Goal: Task Accomplishment & Management: Manage account settings

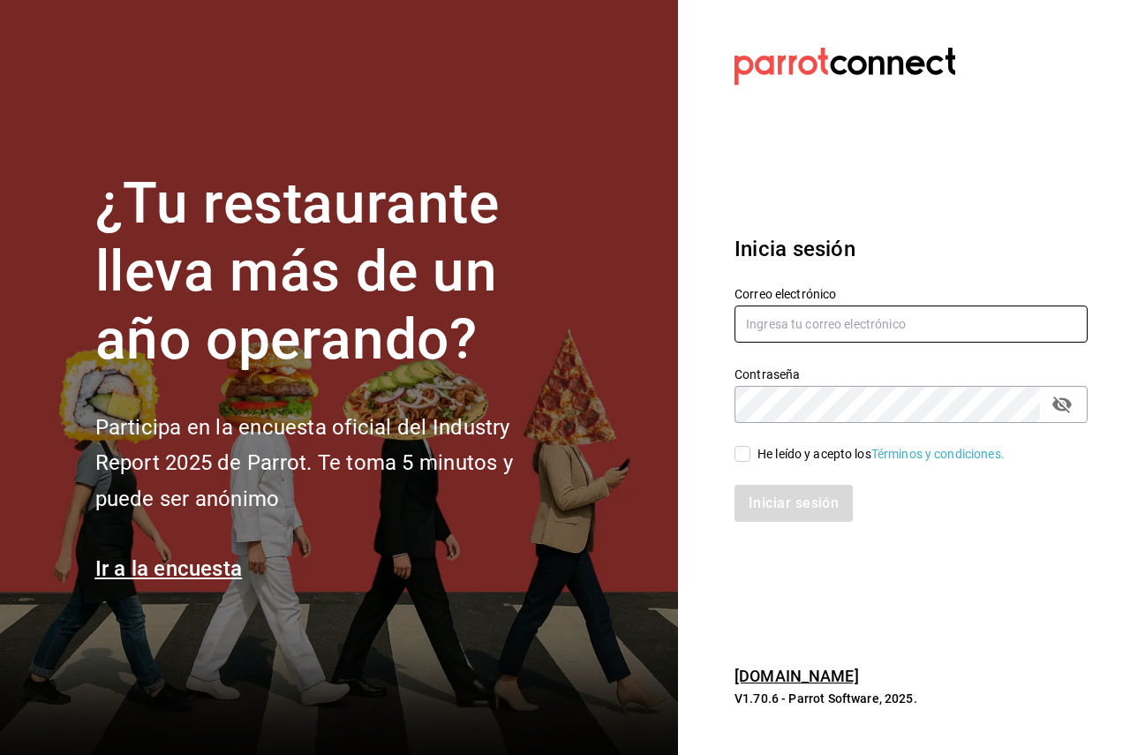
click at [810, 314] on input "text" at bounding box center [910, 323] width 353 height 37
paste input "[EMAIL_ADDRESS][DOMAIN_NAME]"
type input "[EMAIL_ADDRESS][DOMAIN_NAME]"
click at [761, 443] on div "He leído y acepto los Términos y condiciones." at bounding box center [900, 443] width 374 height 41
click at [763, 459] on div "He leído y acepto los Términos y condiciones." at bounding box center [880, 454] width 247 height 19
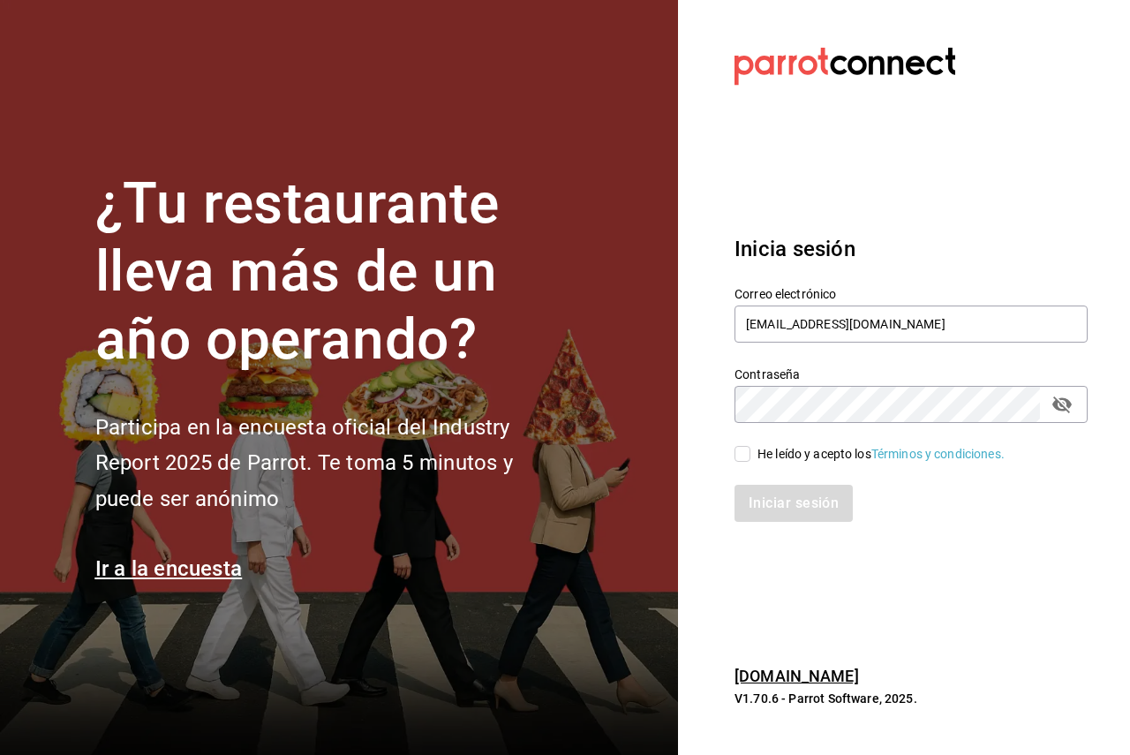
click at [750, 459] on input "He leído y acepto los Términos y condiciones." at bounding box center [742, 454] width 16 height 16
checkbox input "true"
click at [787, 504] on button "Iniciar sesión" at bounding box center [794, 503] width 120 height 37
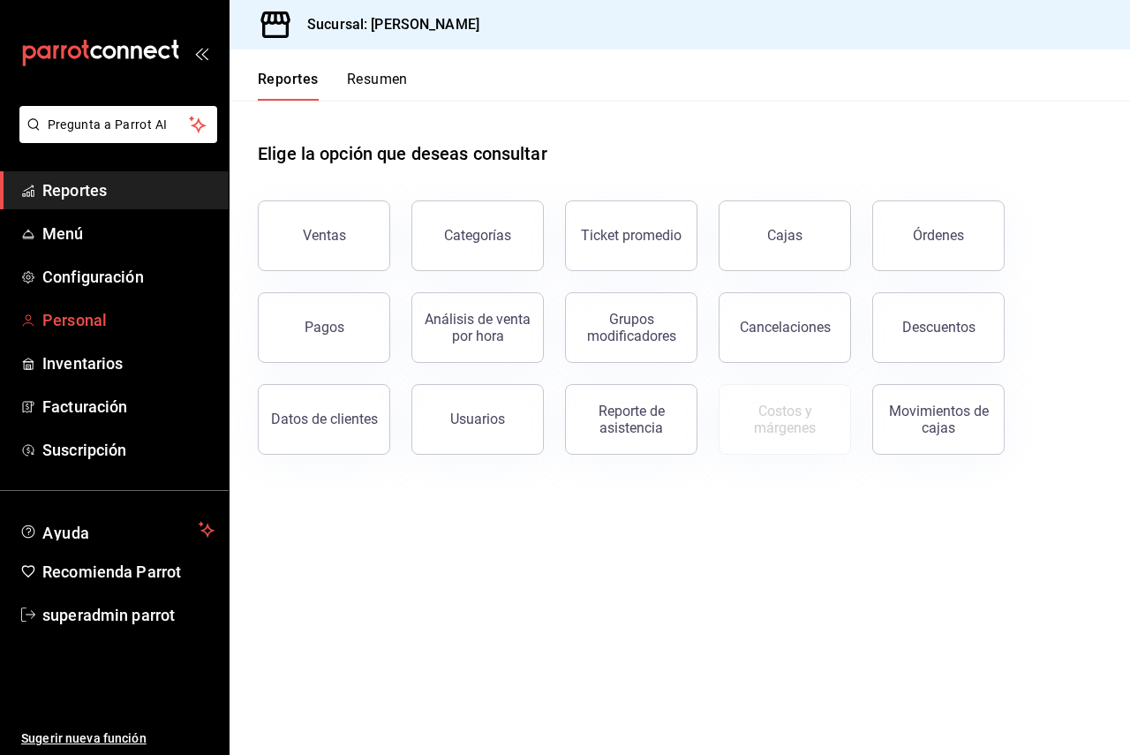
click at [93, 318] on span "Personal" at bounding box center [128, 320] width 172 height 24
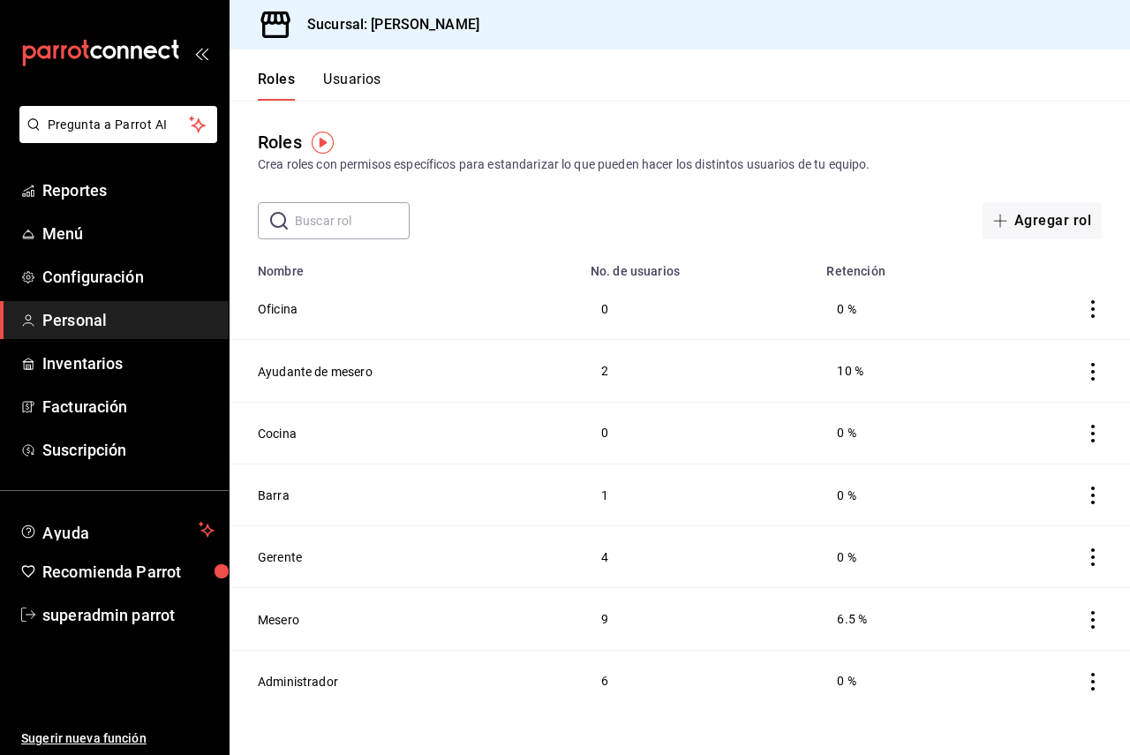
click at [346, 80] on button "Usuarios" at bounding box center [352, 86] width 58 height 30
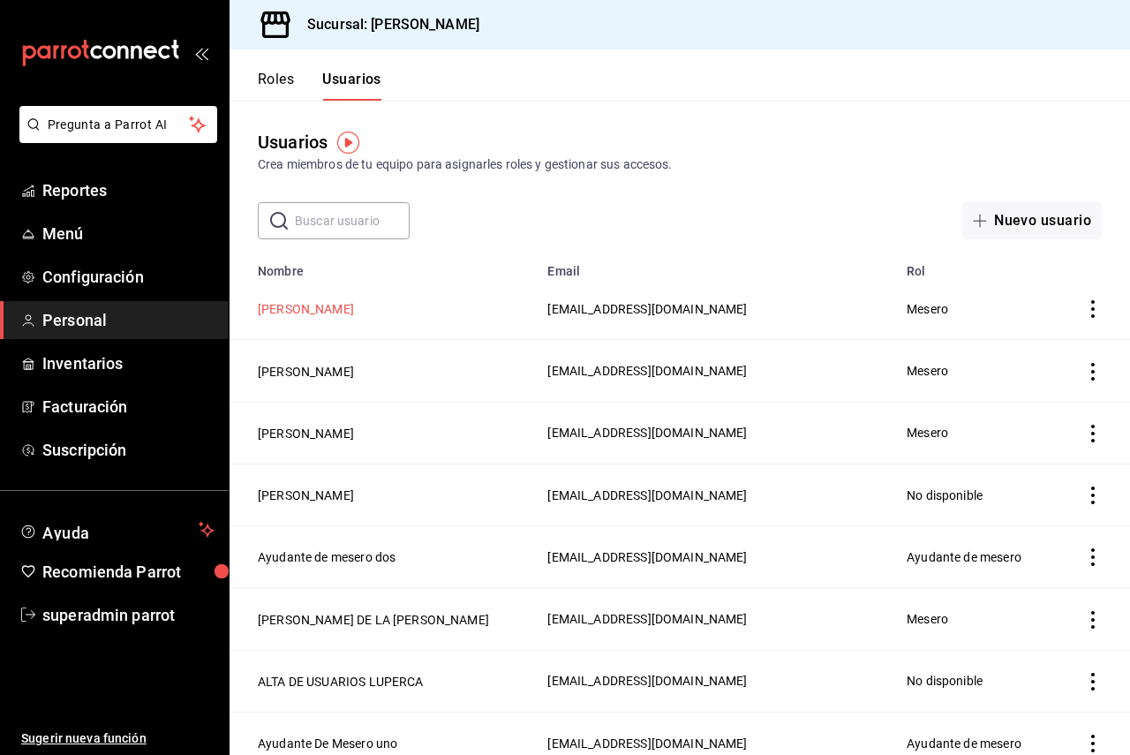
click at [280, 311] on button "[PERSON_NAME]" at bounding box center [306, 309] width 96 height 18
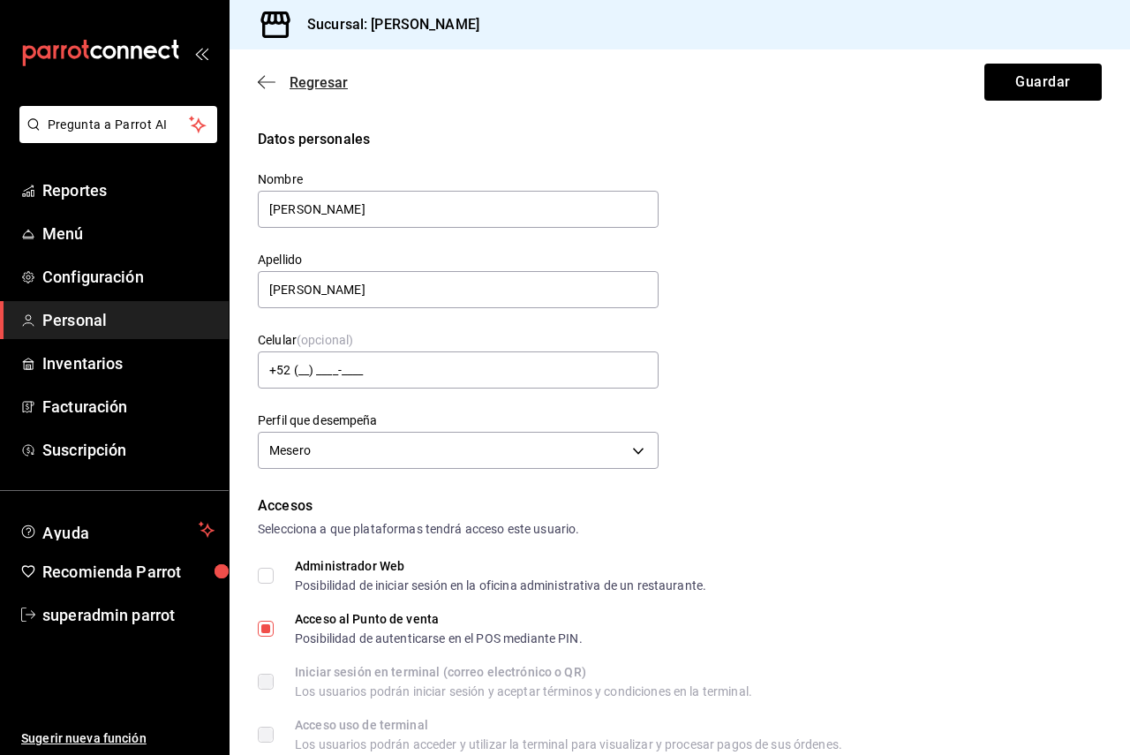
click at [299, 89] on span "Regresar" at bounding box center [319, 82] width 58 height 17
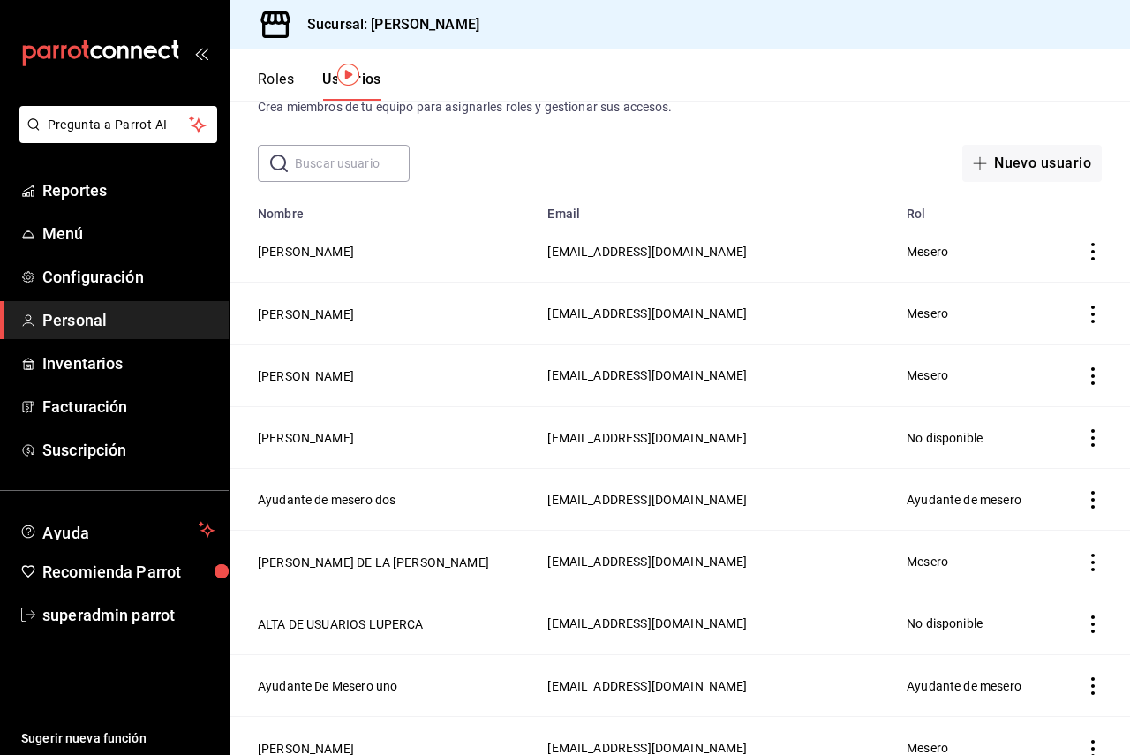
scroll to position [88, 0]
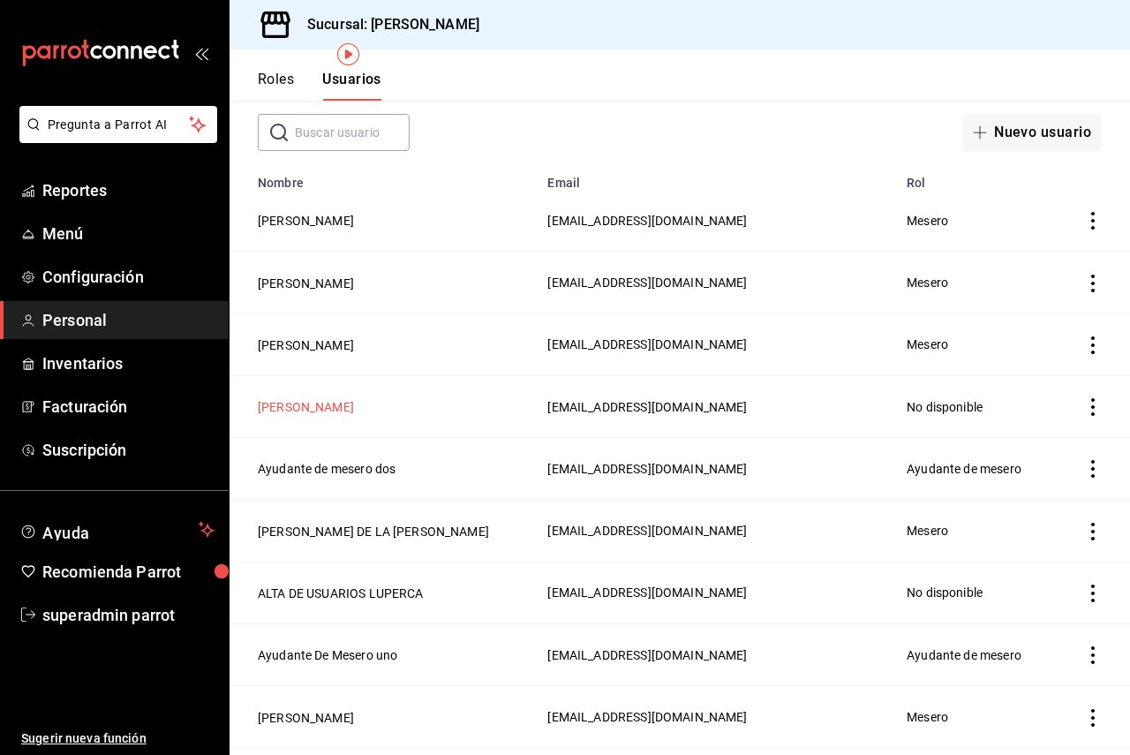
click at [292, 404] on button "[PERSON_NAME]" at bounding box center [306, 407] width 96 height 18
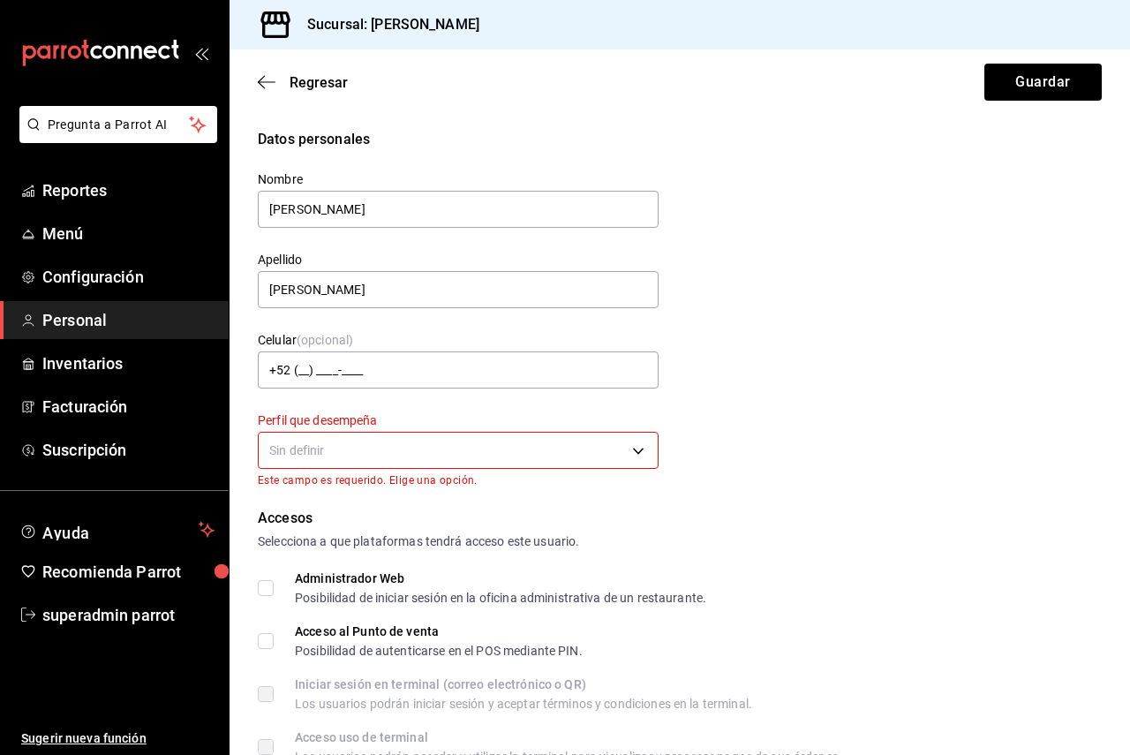
click at [278, 92] on div "Regresar Guardar" at bounding box center [680, 81] width 900 height 65
click at [265, 71] on div "Regresar Guardar" at bounding box center [680, 81] width 900 height 65
click at [296, 80] on span "Regresar" at bounding box center [319, 82] width 58 height 17
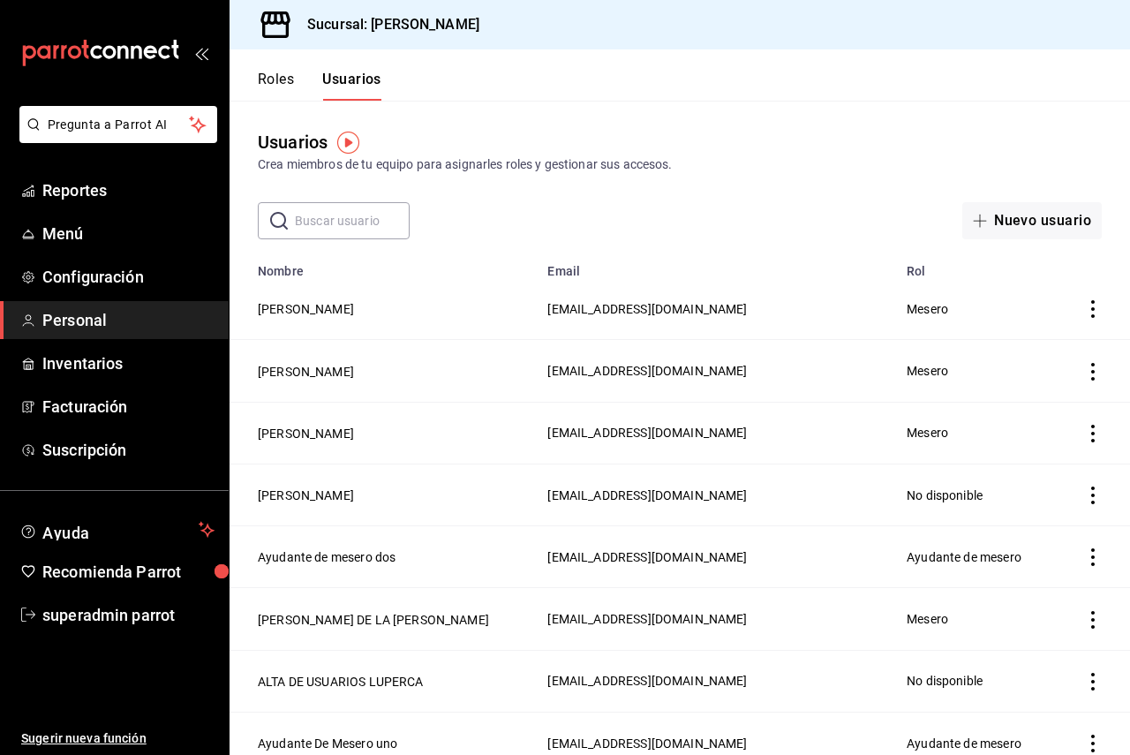
click at [285, 85] on button "Roles" at bounding box center [276, 86] width 36 height 30
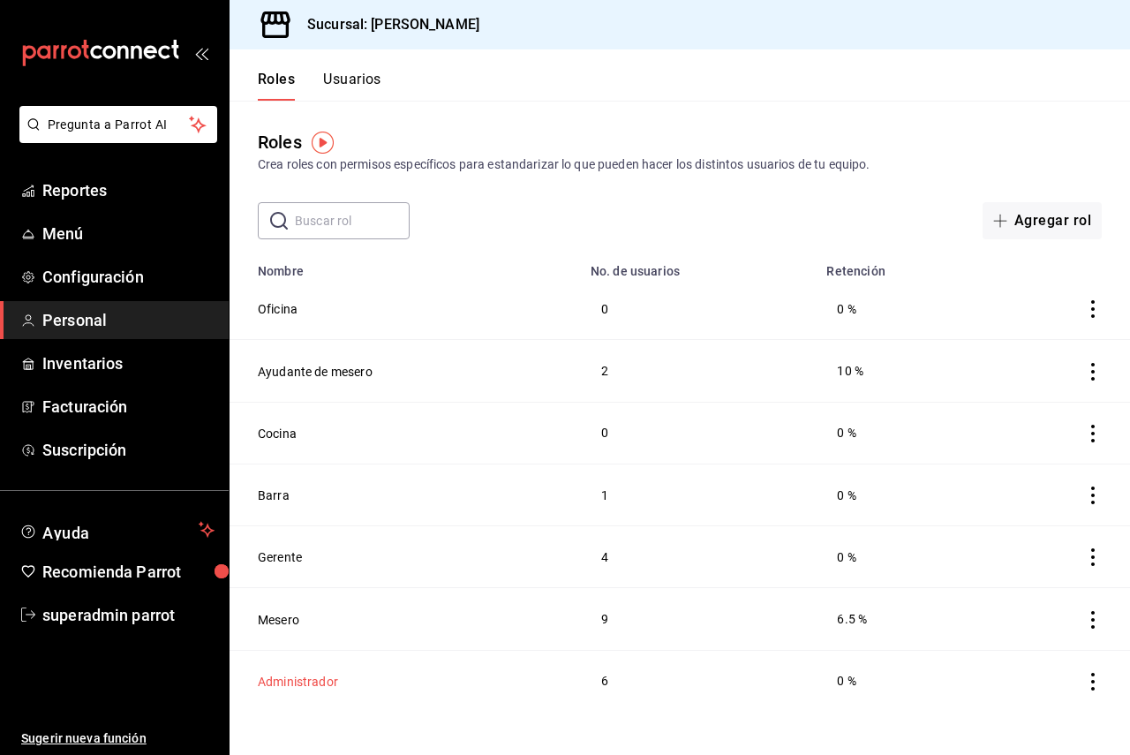
click at [325, 678] on button "Administrador" at bounding box center [298, 682] width 80 height 18
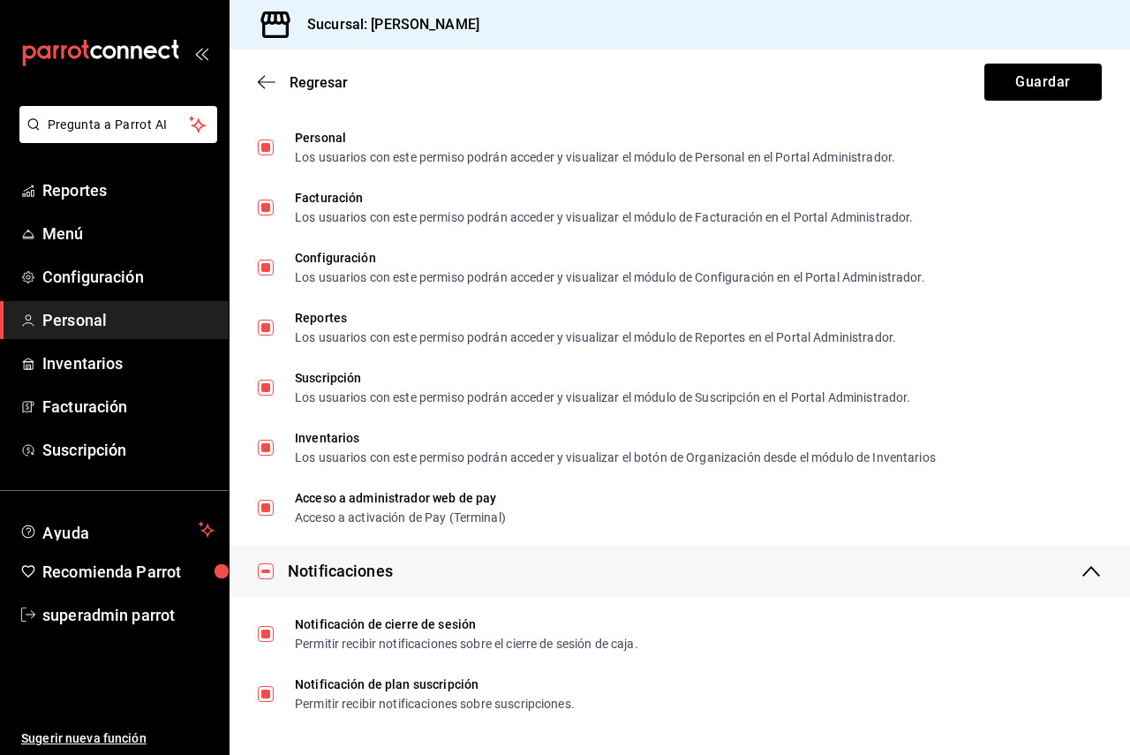
scroll to position [2927, 0]
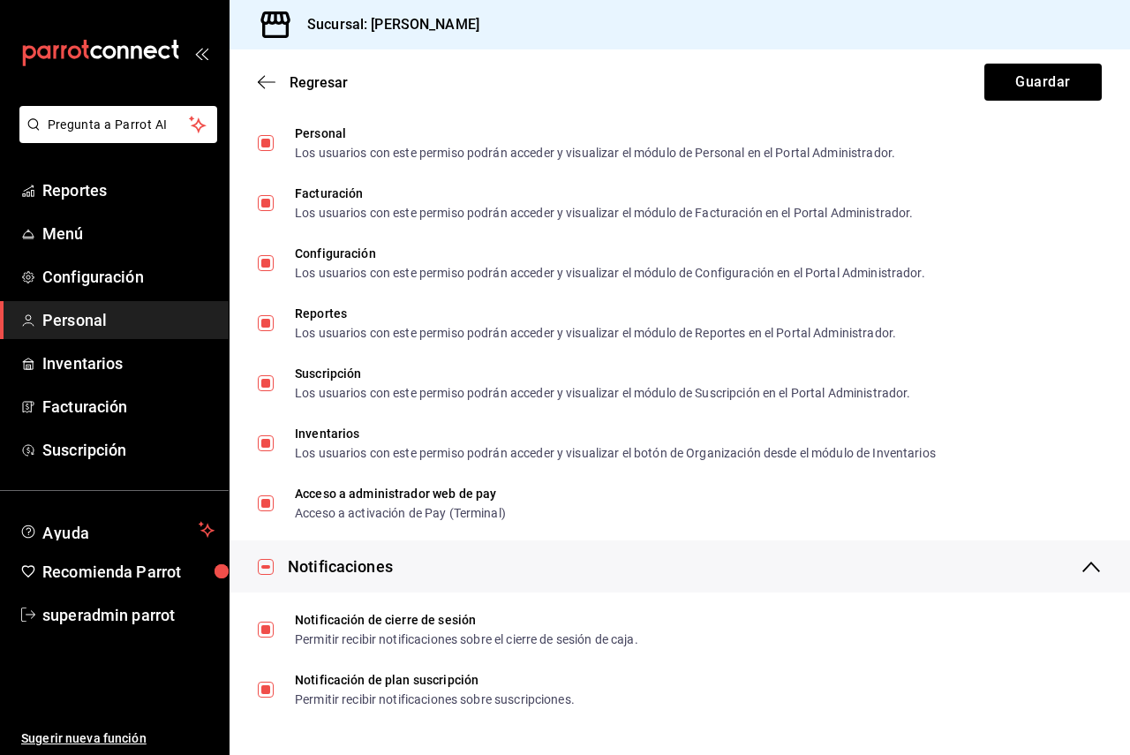
click at [144, 320] on span "Personal" at bounding box center [128, 320] width 172 height 24
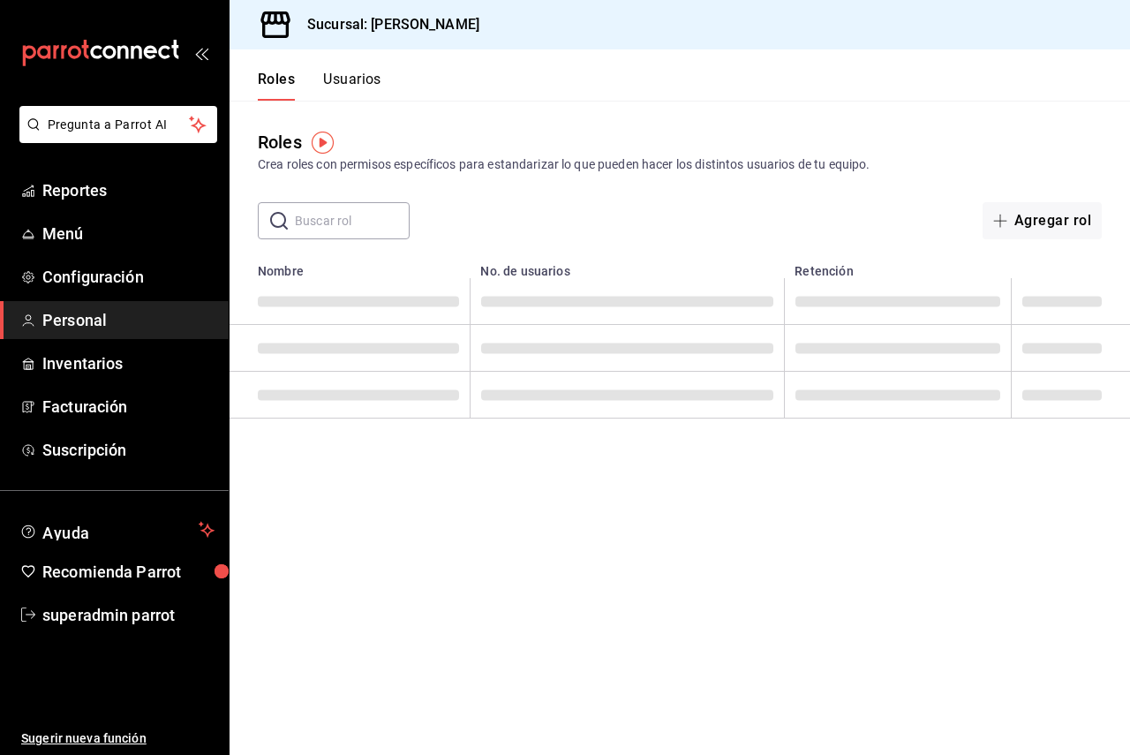
click at [144, 320] on span "Personal" at bounding box center [128, 320] width 172 height 24
click at [144, 321] on span "Personal" at bounding box center [128, 320] width 172 height 24
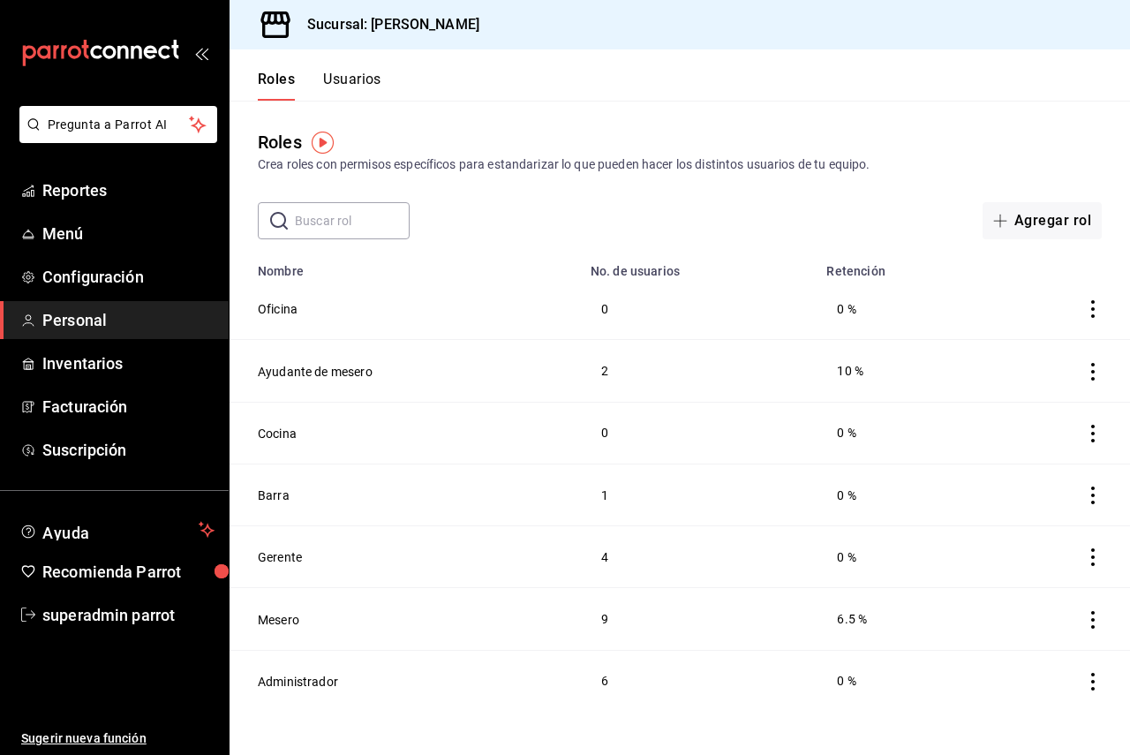
click at [343, 80] on button "Usuarios" at bounding box center [352, 86] width 58 height 30
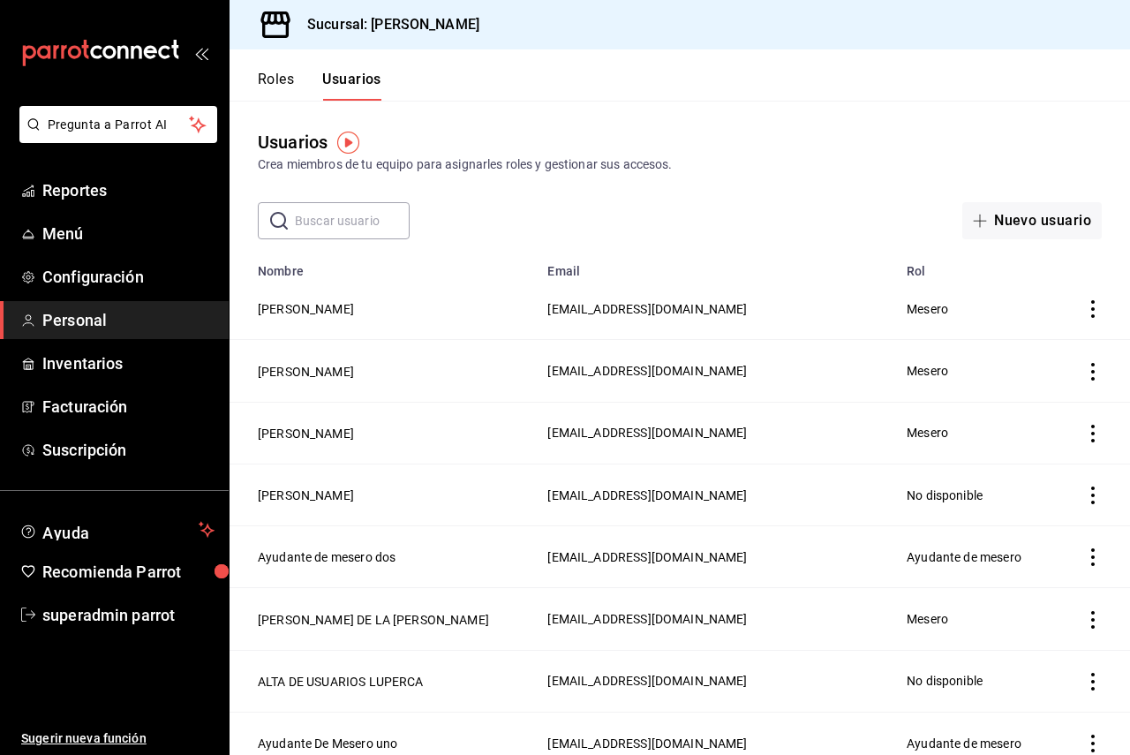
click at [359, 215] on input "text" at bounding box center [352, 220] width 115 height 35
click at [335, 312] on button "[PERSON_NAME]" at bounding box center [306, 309] width 96 height 18
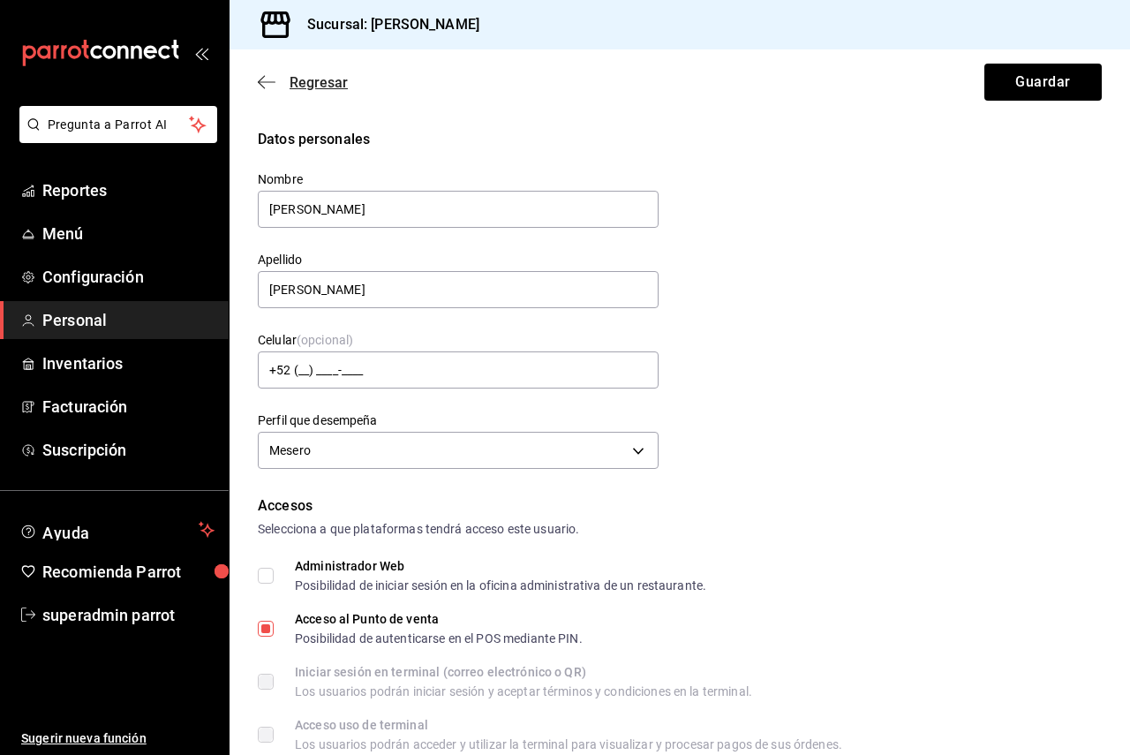
click at [285, 82] on span "Regresar" at bounding box center [303, 82] width 90 height 17
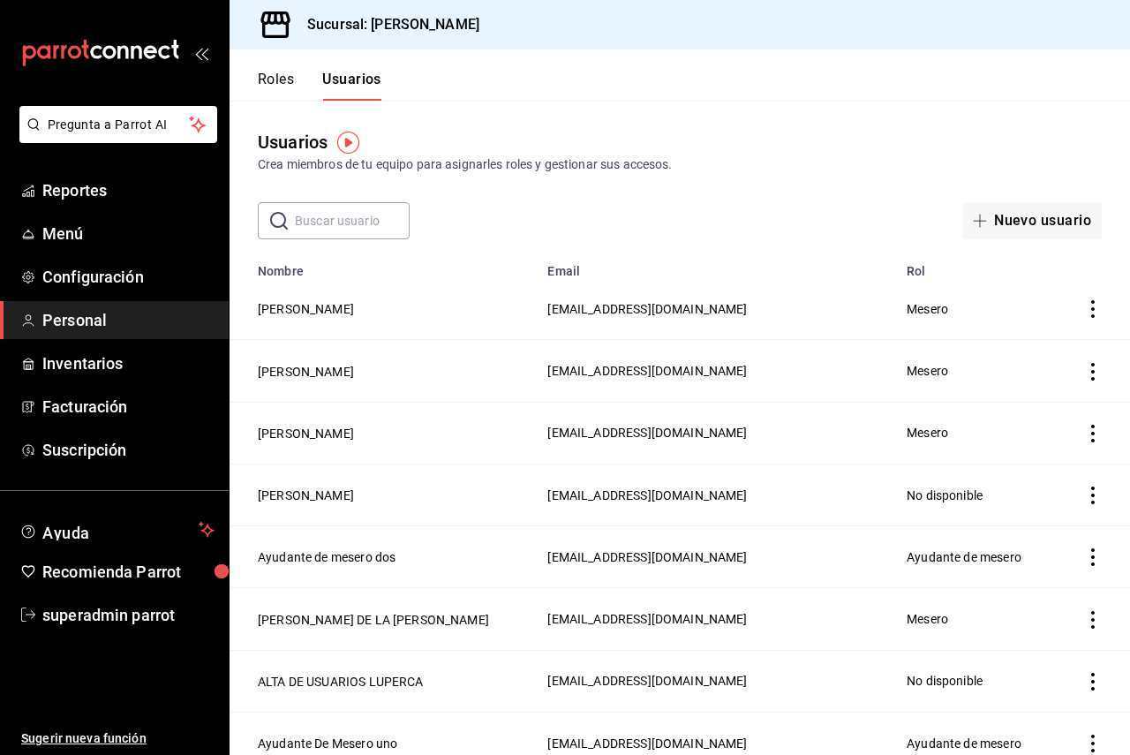
click at [142, 326] on span "Personal" at bounding box center [128, 320] width 172 height 24
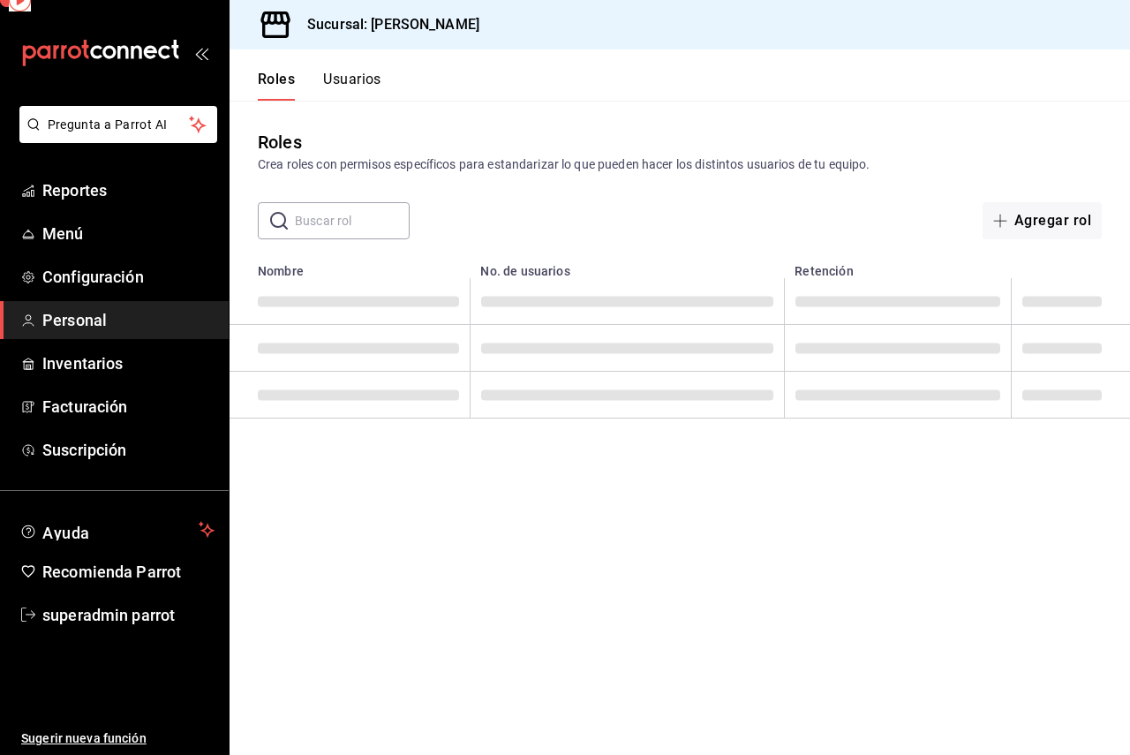
click at [142, 326] on span "Personal" at bounding box center [128, 320] width 172 height 24
click at [127, 286] on span "Configuración" at bounding box center [128, 277] width 172 height 24
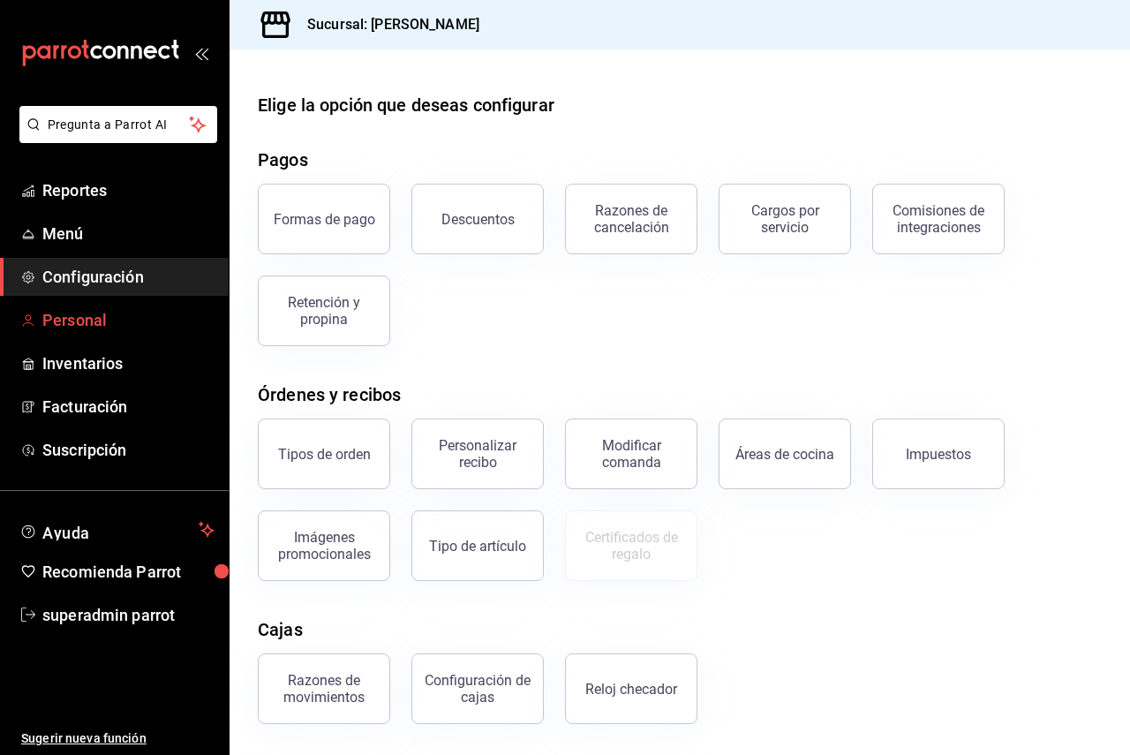
click at [141, 314] on span "Personal" at bounding box center [128, 320] width 172 height 24
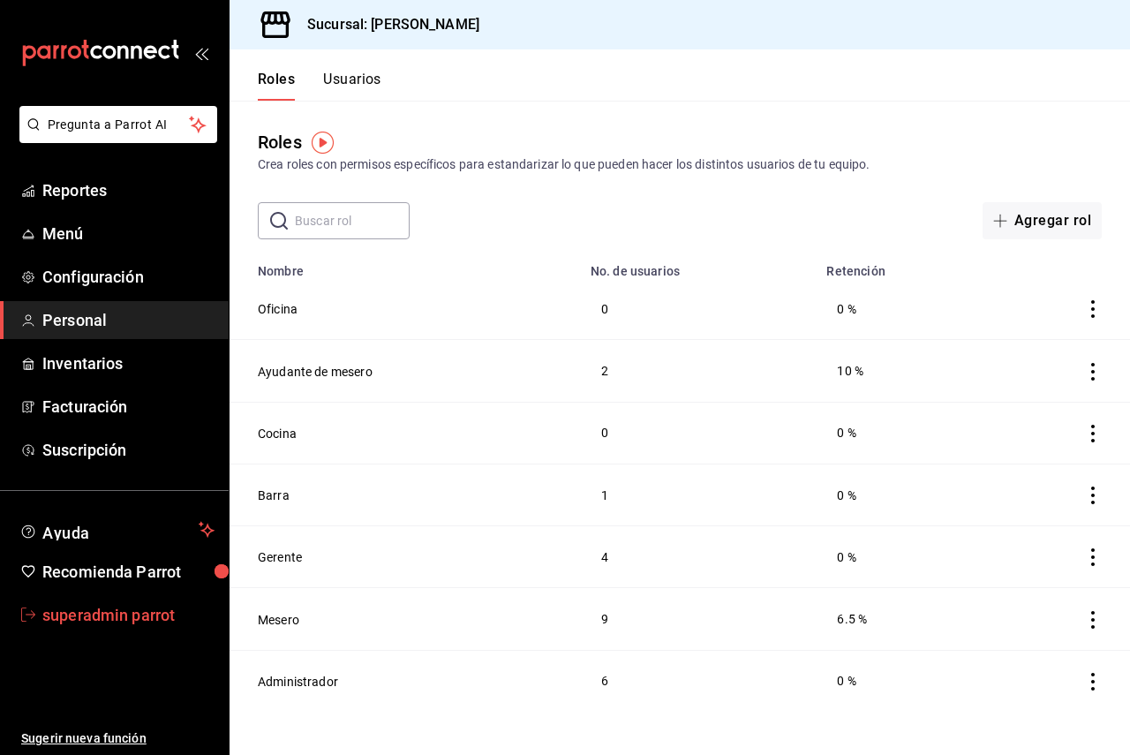
click at [92, 613] on span "superadmin parrot" at bounding box center [128, 615] width 172 height 24
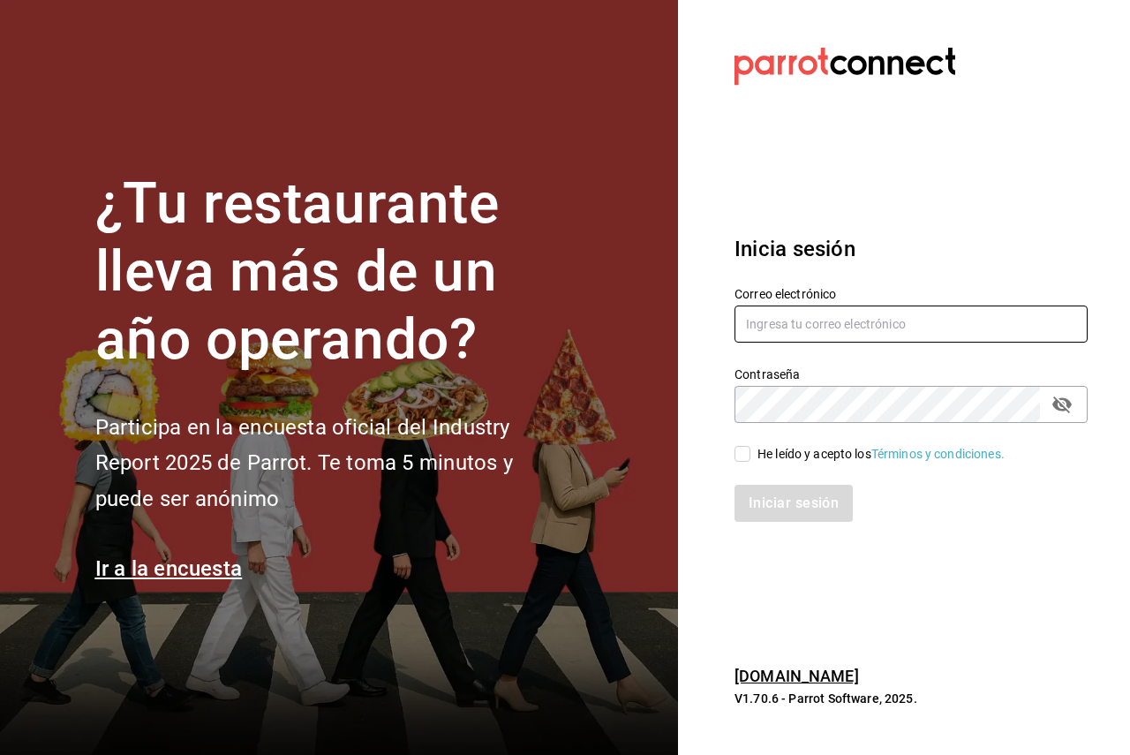
click at [794, 336] on input "text" at bounding box center [910, 323] width 353 height 37
type input "[PERSON_NAME][EMAIL_ADDRESS][DOMAIN_NAME]"
click at [781, 462] on div "He leído y acepto los Términos y condiciones." at bounding box center [880, 454] width 247 height 19
click at [750, 462] on input "He leído y acepto los Términos y condiciones." at bounding box center [742, 454] width 16 height 16
checkbox input "true"
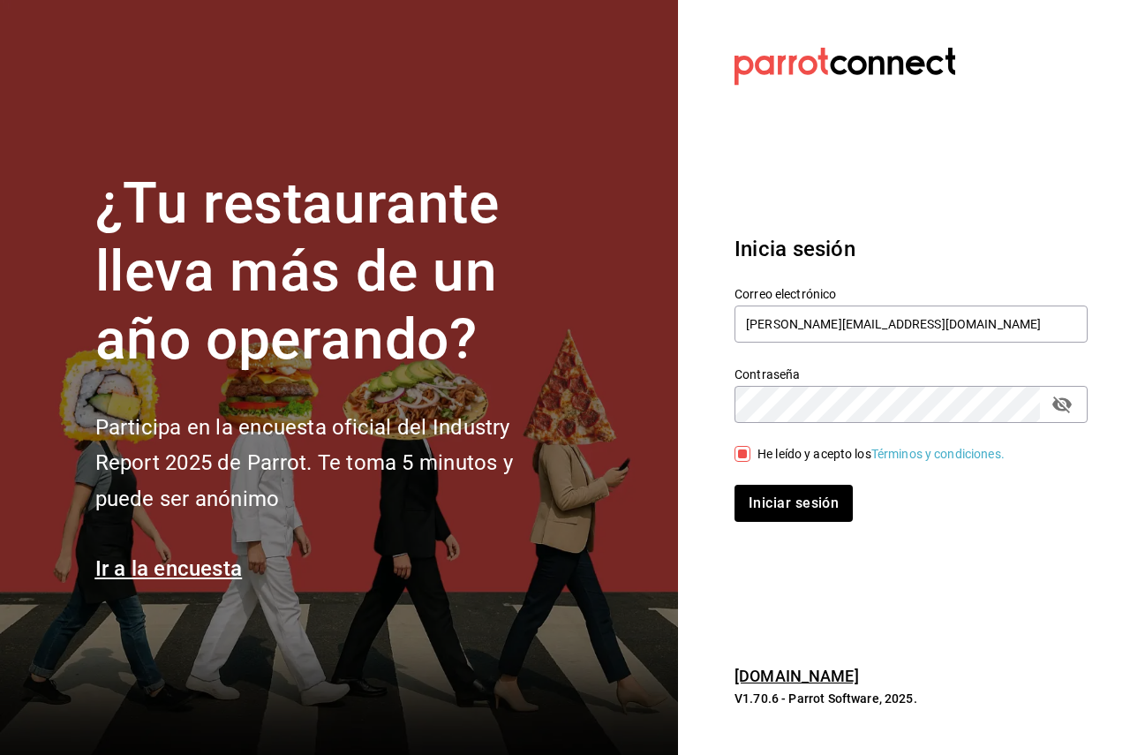
click at [734, 485] on button "Iniciar sesión" at bounding box center [793, 503] width 118 height 37
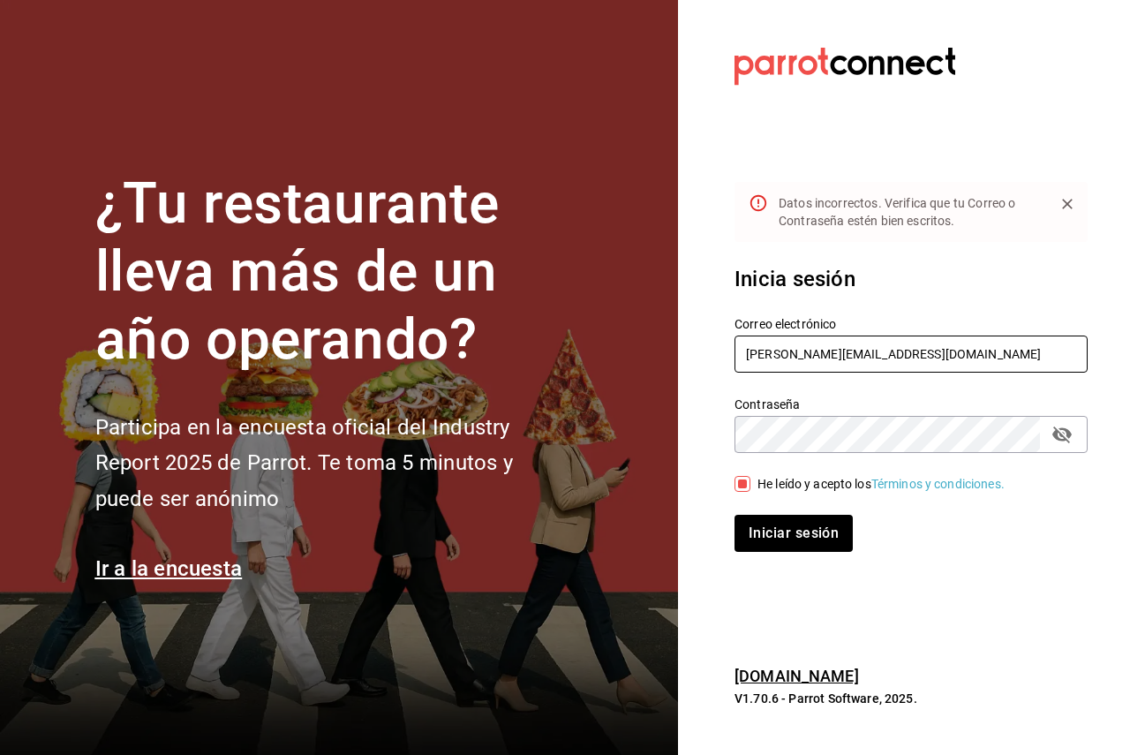
click at [924, 370] on input "[PERSON_NAME][EMAIL_ADDRESS][DOMAIN_NAME]" at bounding box center [910, 353] width 353 height 37
click at [1065, 430] on icon "passwordField" at bounding box center [1061, 434] width 19 height 17
click at [734, 515] on button "Iniciar sesión" at bounding box center [793, 533] width 118 height 37
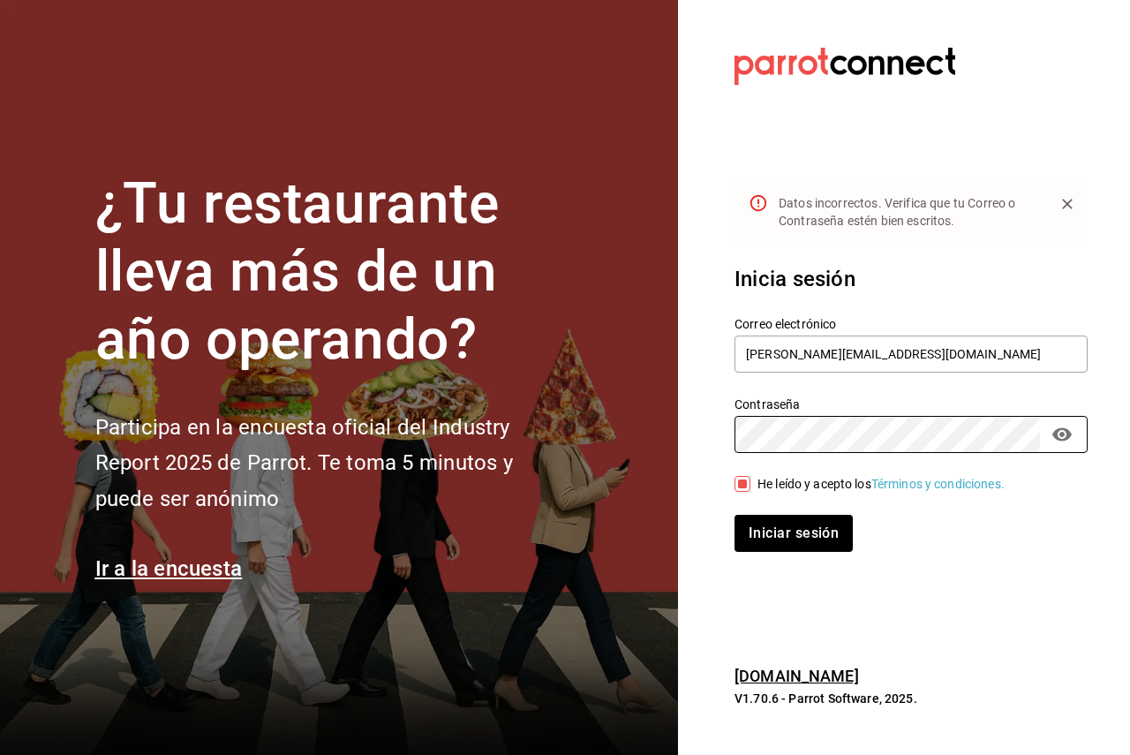
click at [913, 320] on label "Correo electrónico" at bounding box center [910, 324] width 353 height 12
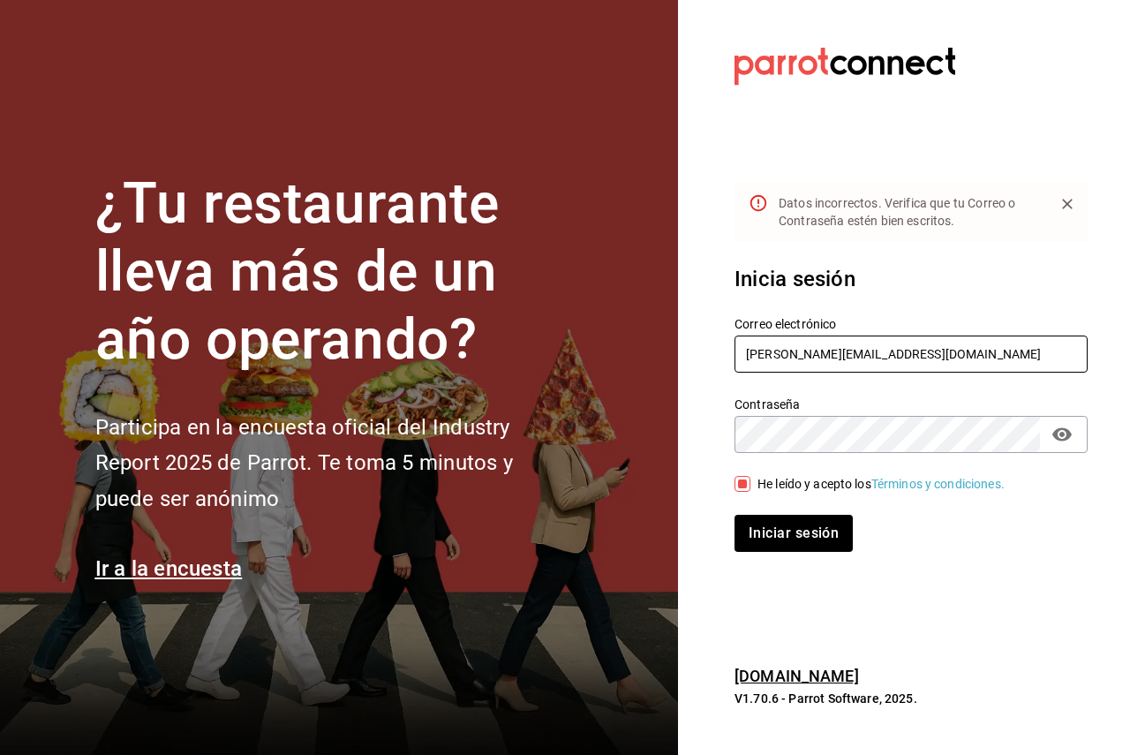
click at [922, 358] on input "[PERSON_NAME][EMAIL_ADDRESS][DOMAIN_NAME]" at bounding box center [910, 353] width 353 height 37
click at [920, 343] on input "[PERSON_NAME][EMAIL_ADDRESS][DOMAIN_NAME]" at bounding box center [910, 353] width 353 height 37
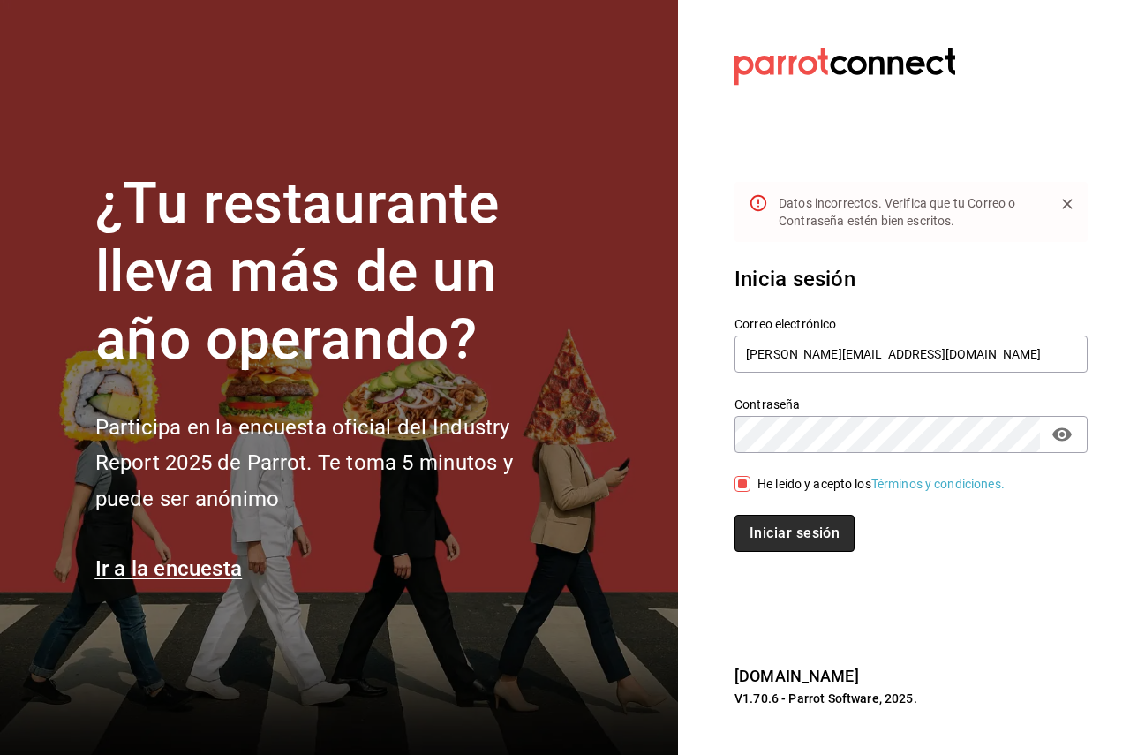
click at [821, 538] on button "Iniciar sesión" at bounding box center [794, 533] width 120 height 37
click at [1070, 196] on icon "Close" at bounding box center [1067, 204] width 18 height 18
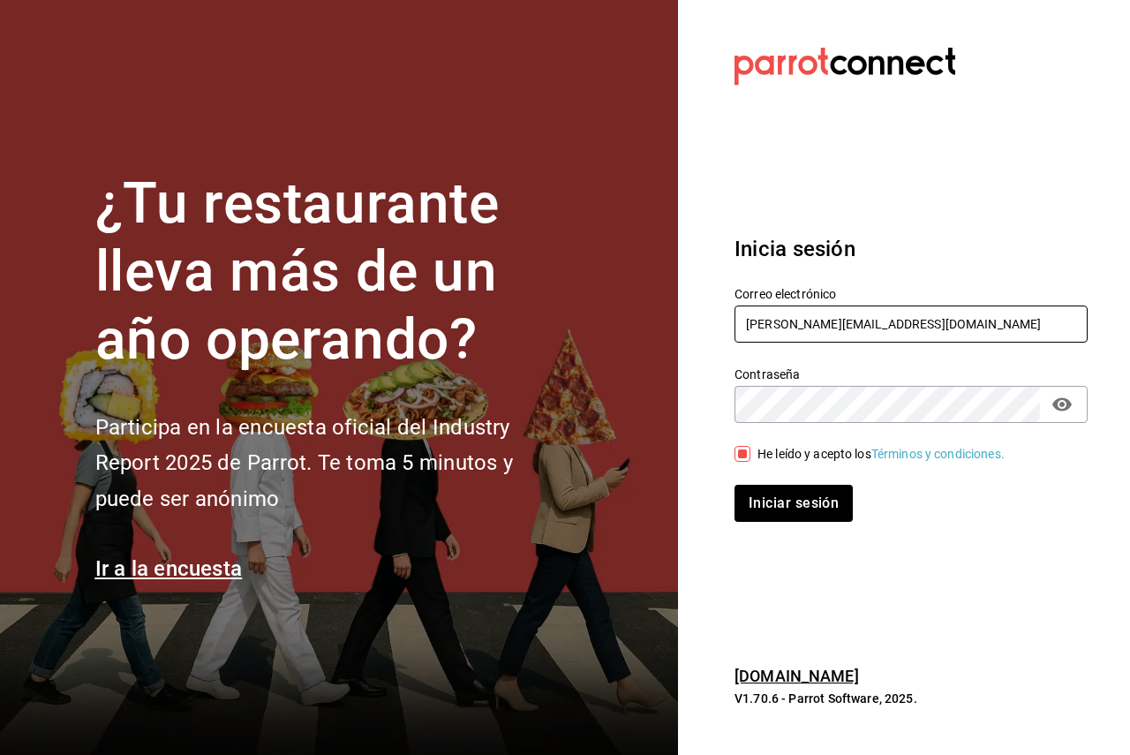
click at [817, 325] on input "[PERSON_NAME][EMAIL_ADDRESS][DOMAIN_NAME]" at bounding box center [910, 323] width 353 height 37
paste input "[EMAIL_ADDRESS][DOMAIN_NAME]"
type input "[EMAIL_ADDRESS][DOMAIN_NAME]"
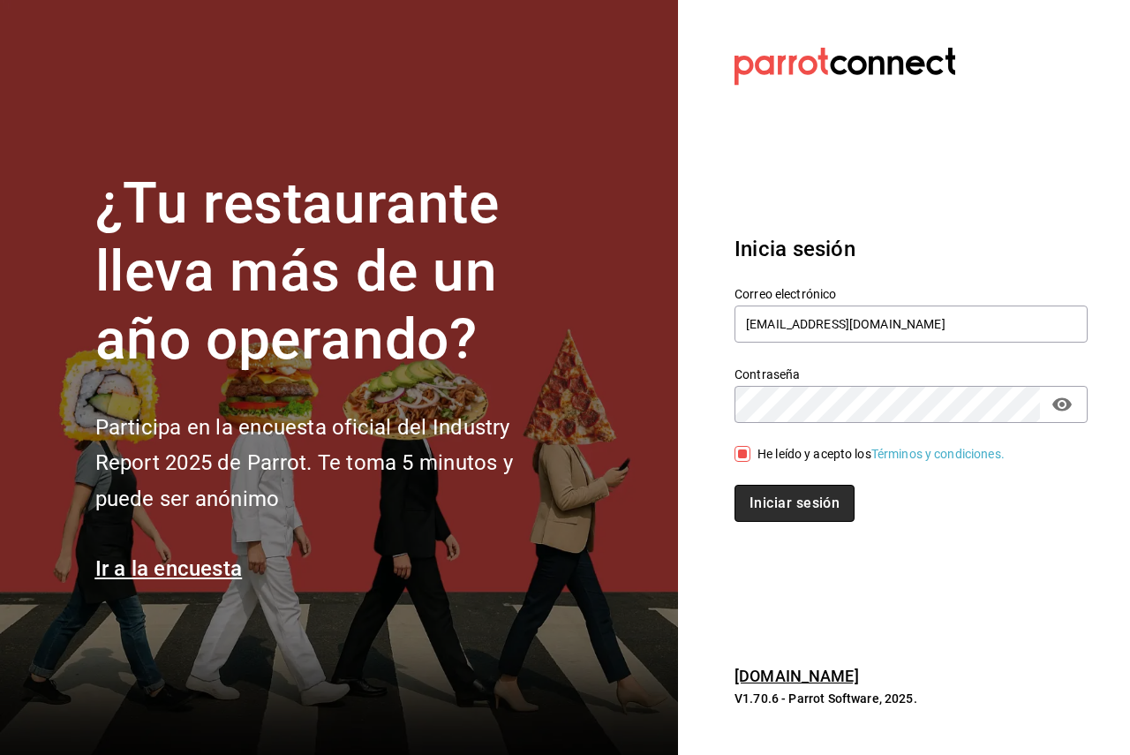
click at [777, 513] on button "Iniciar sesión" at bounding box center [794, 503] width 120 height 37
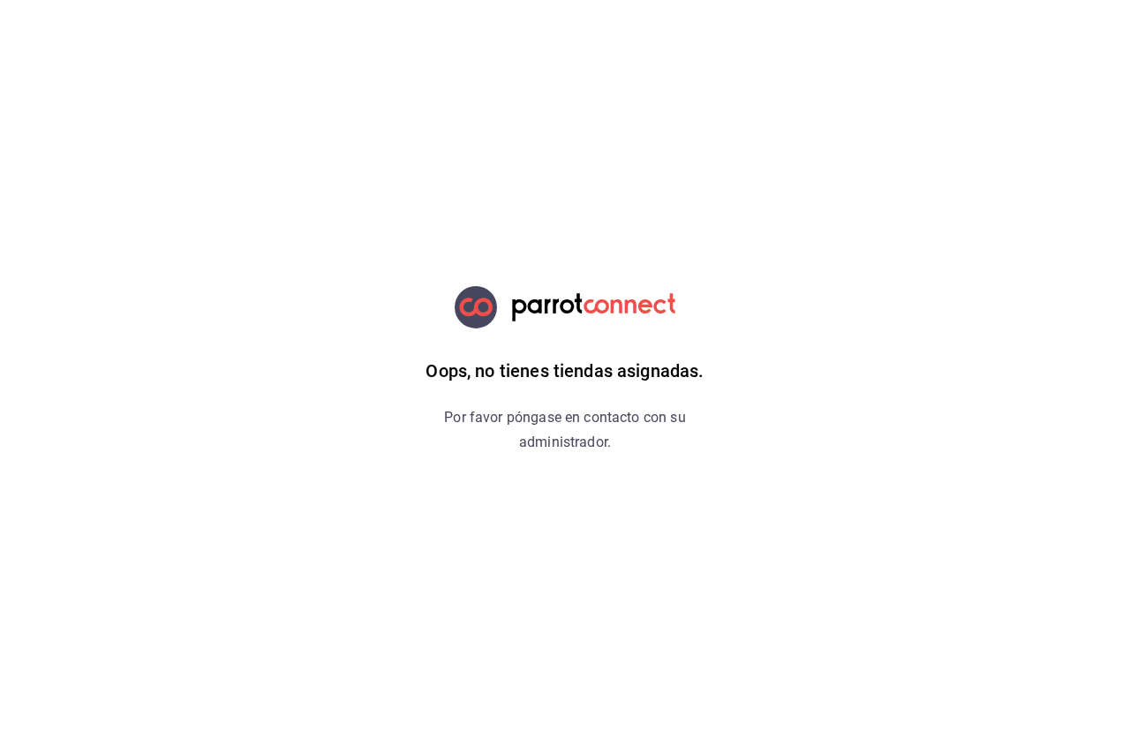
click at [270, 0] on html "Oops, no tienes tiendas asignadas. Por favor póngase en contacto con su adminis…" at bounding box center [565, 0] width 1130 height 0
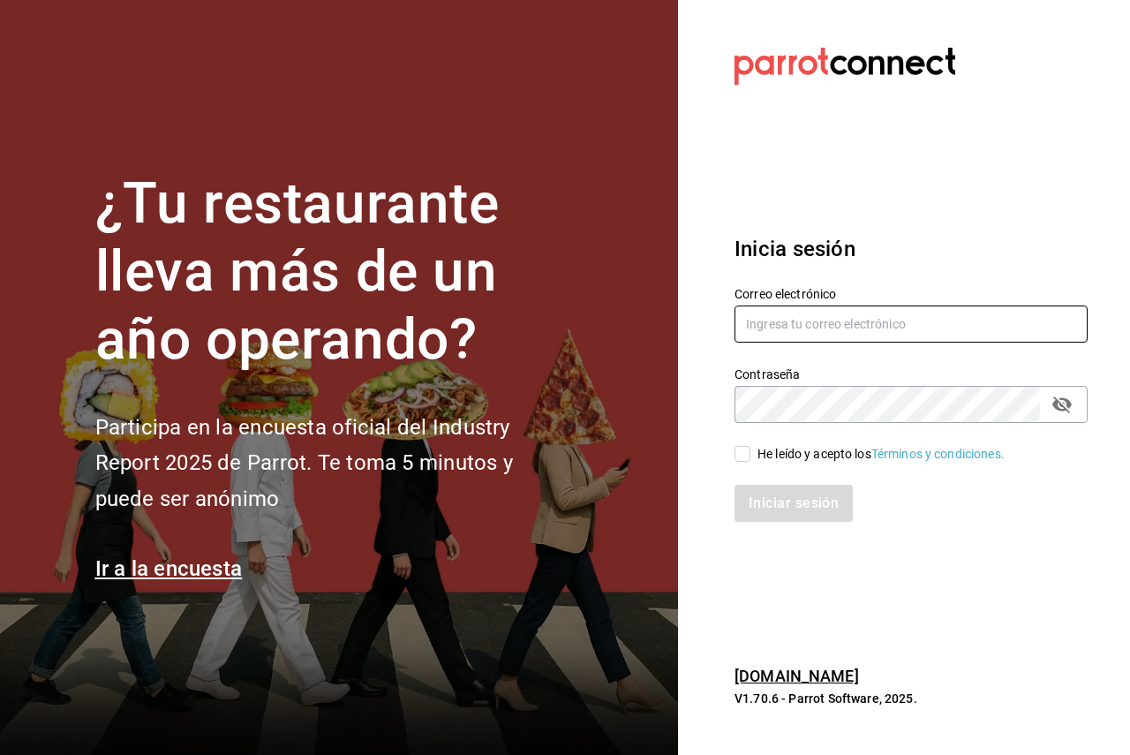
click at [811, 333] on input "text" at bounding box center [910, 323] width 353 height 37
type input "[PERSON_NAME][EMAIL_ADDRESS][DOMAIN_NAME]"
click at [750, 442] on div "He leído y acepto los Términos y condiciones." at bounding box center [900, 443] width 374 height 41
click at [751, 450] on span "He leído y acepto los Términos y condiciones." at bounding box center [877, 454] width 254 height 19
click at [750, 450] on input "He leído y acepto los Términos y condiciones." at bounding box center [742, 454] width 16 height 16
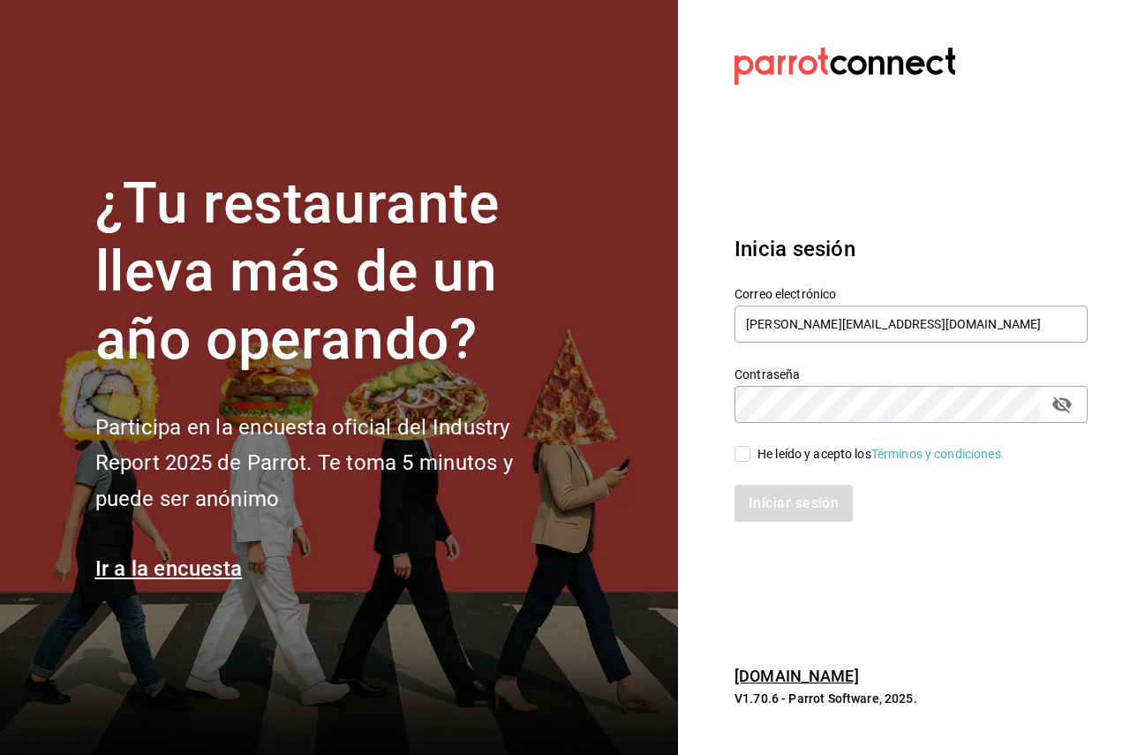
checkbox input "true"
click at [734, 485] on button "Iniciar sesión" at bounding box center [793, 503] width 118 height 37
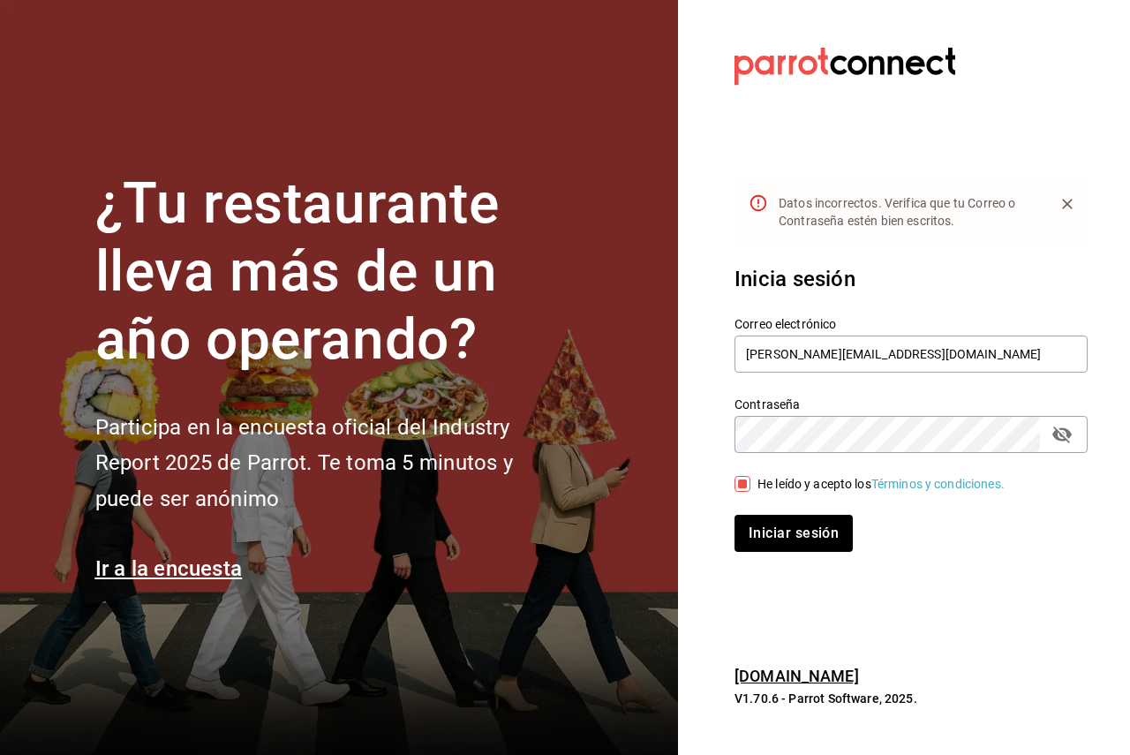
click at [1066, 446] on button "passwordField" at bounding box center [1062, 434] width 30 height 30
click at [734, 515] on button "Iniciar sesión" at bounding box center [793, 533] width 118 height 37
click at [907, 356] on input "[PERSON_NAME][EMAIL_ADDRESS][DOMAIN_NAME]" at bounding box center [910, 353] width 353 height 37
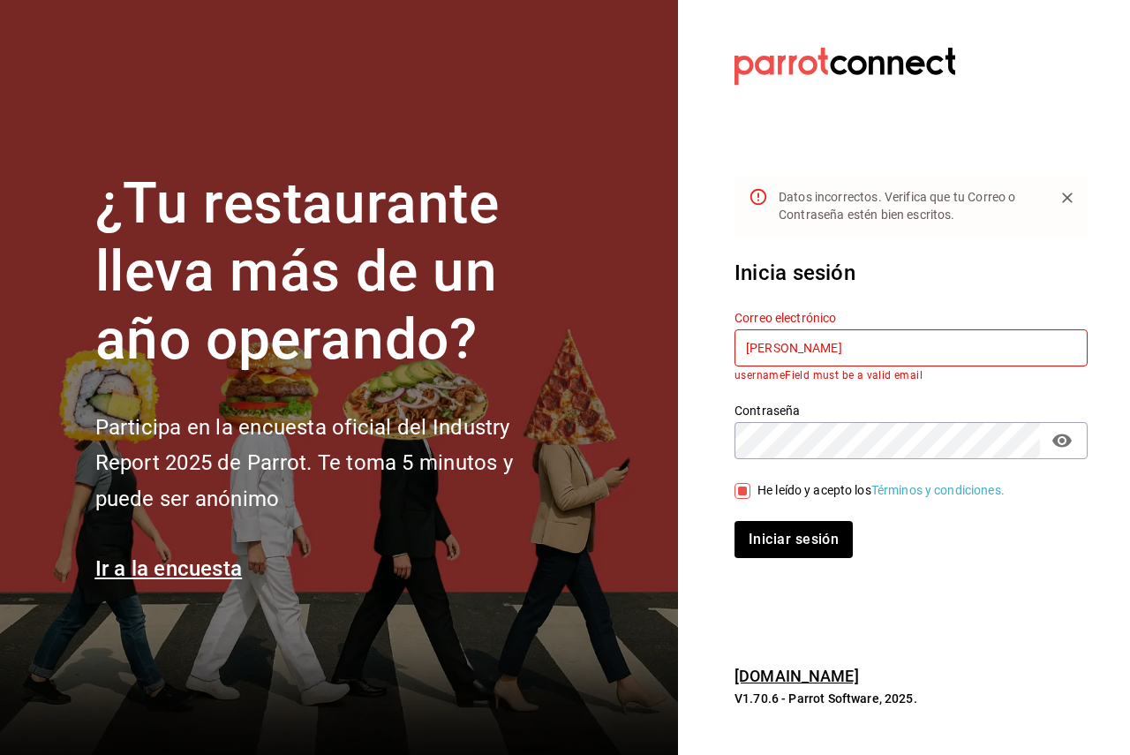
type input "[PERSON_NAME][EMAIL_ADDRESS][DOMAIN_NAME]"
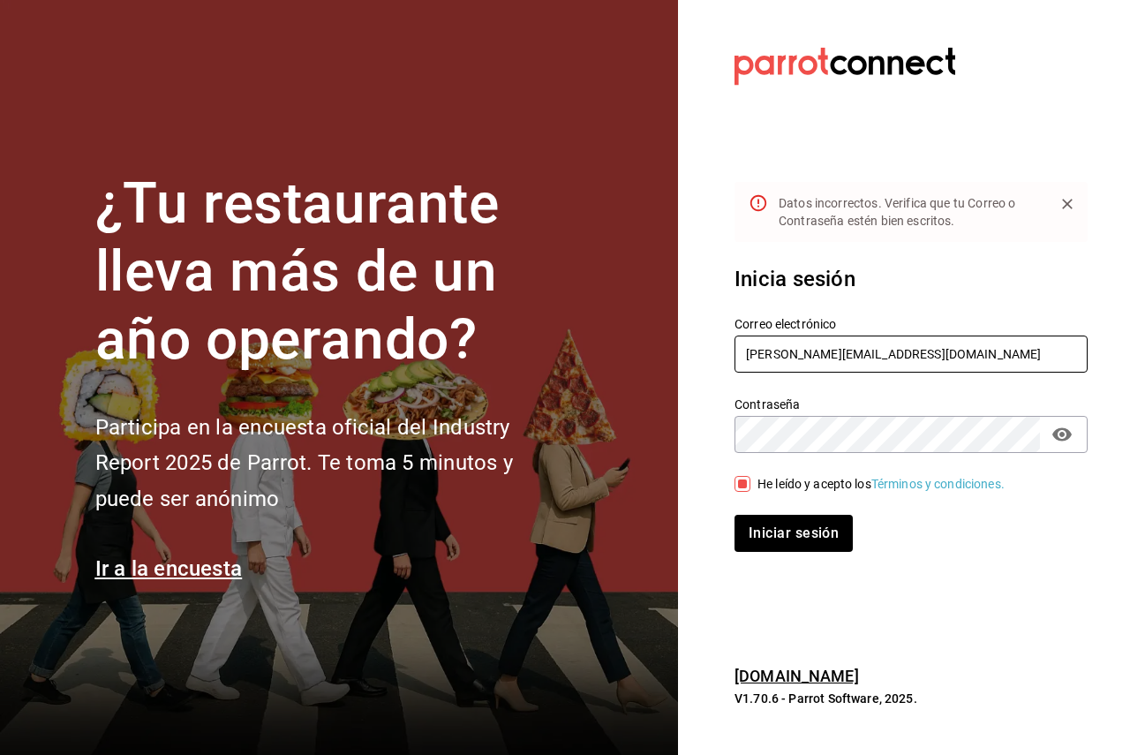
click at [734, 515] on button "Iniciar sesión" at bounding box center [793, 533] width 118 height 37
click at [907, 357] on input "[PERSON_NAME][EMAIL_ADDRESS][DOMAIN_NAME]" at bounding box center [910, 353] width 353 height 37
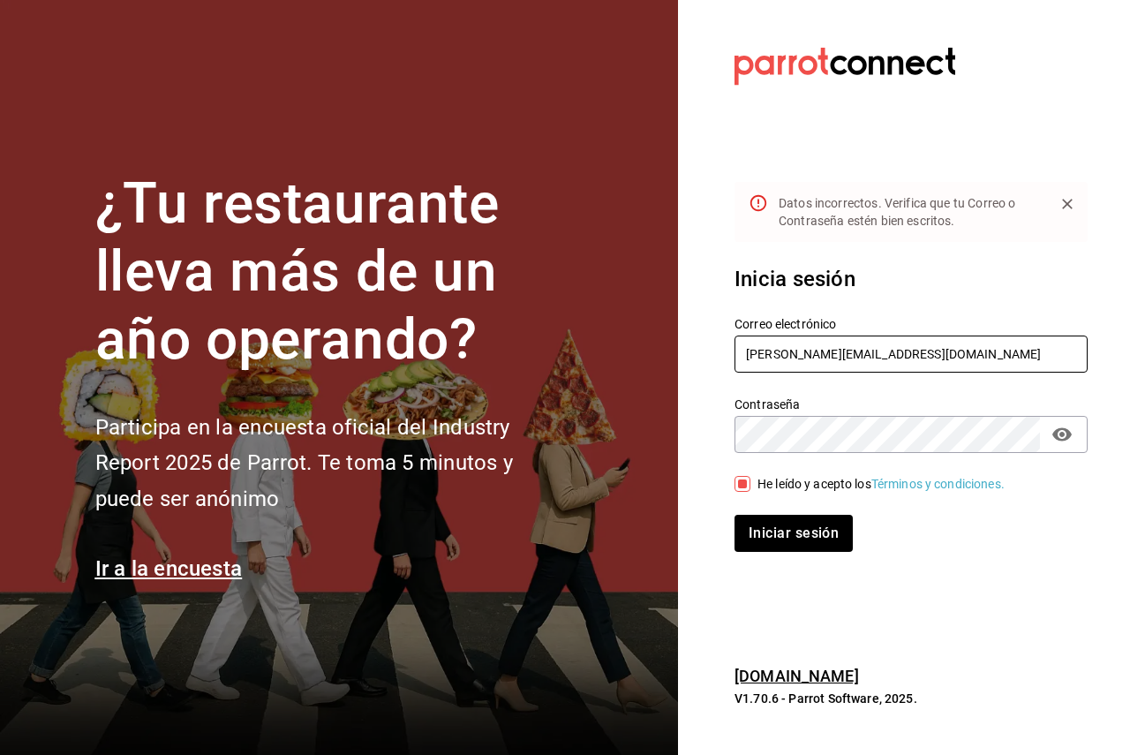
click at [907, 357] on input "[PERSON_NAME][EMAIL_ADDRESS][DOMAIN_NAME]" at bounding box center [910, 353] width 353 height 37
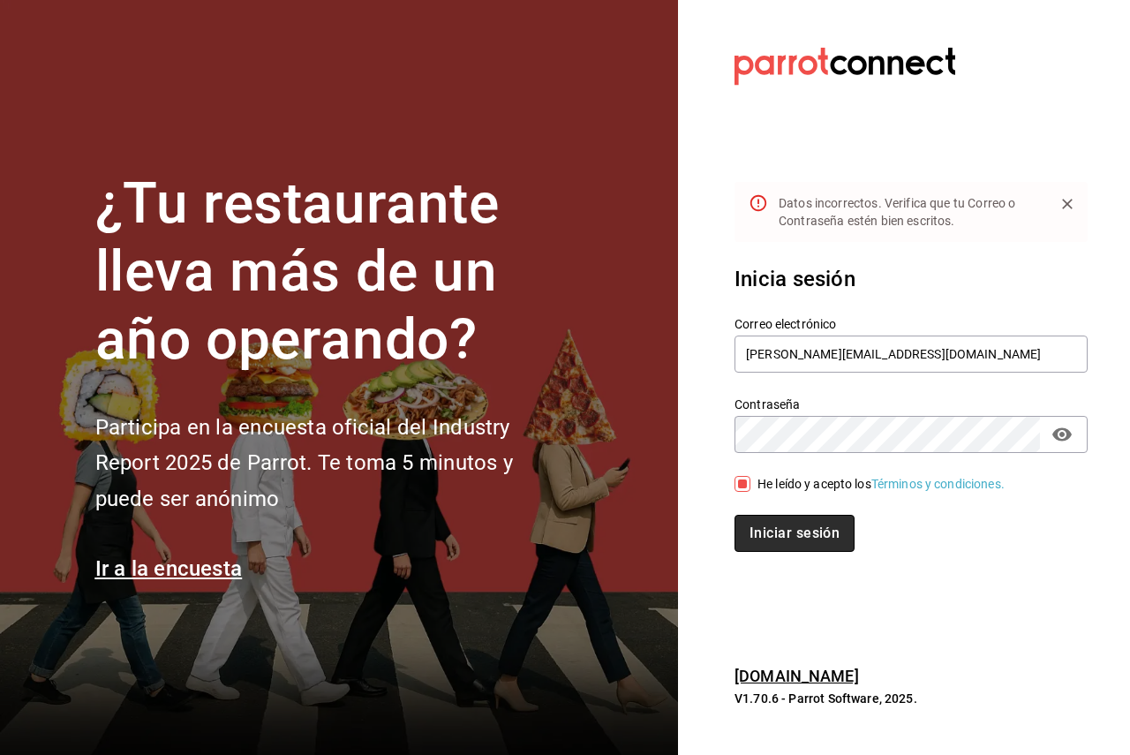
click at [836, 530] on button "Iniciar sesión" at bounding box center [794, 533] width 120 height 37
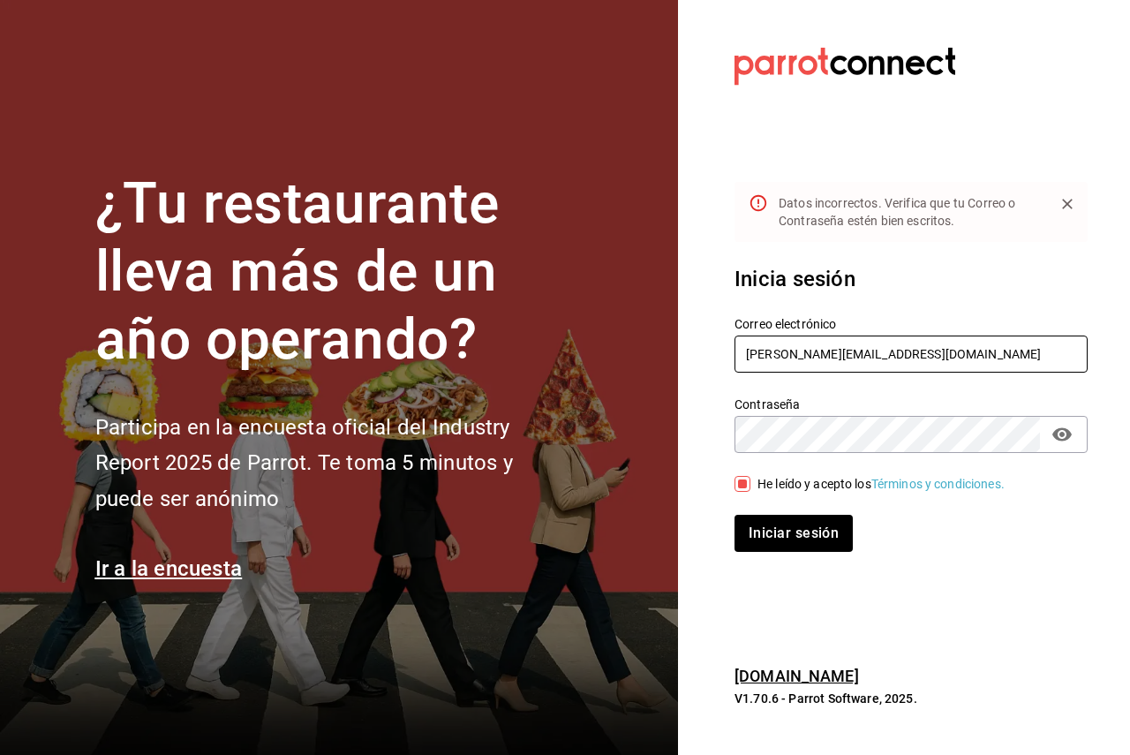
click at [817, 357] on input "[PERSON_NAME][EMAIL_ADDRESS][DOMAIN_NAME]" at bounding box center [910, 353] width 353 height 37
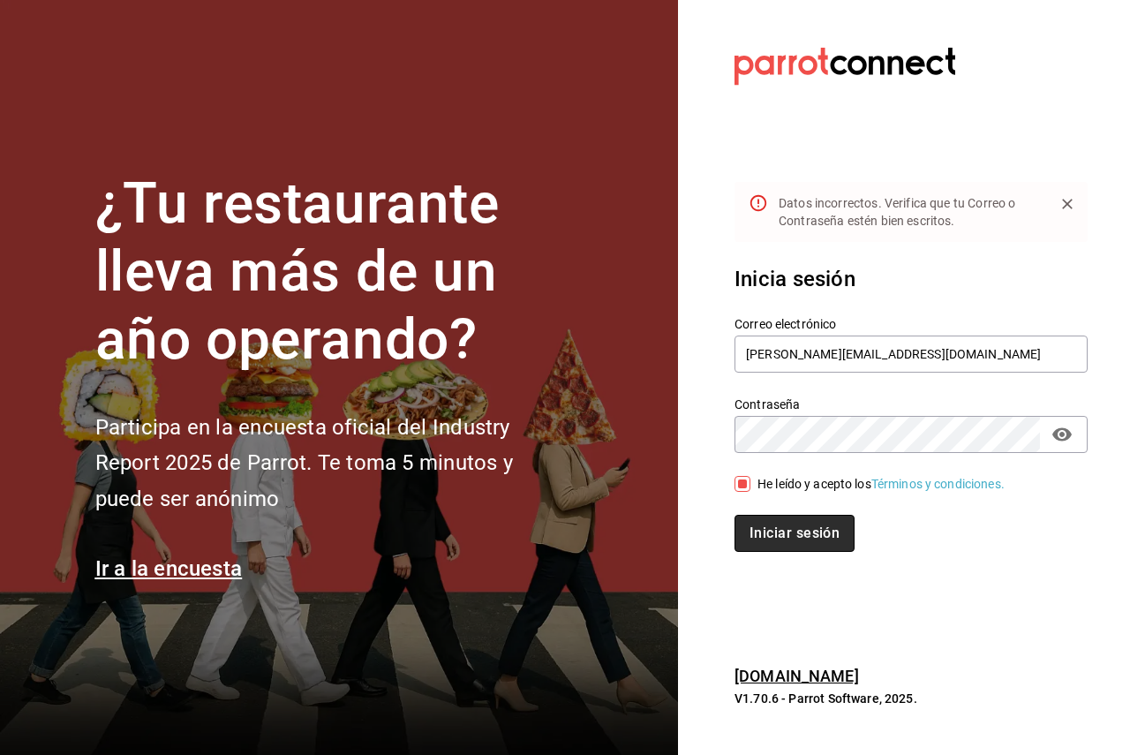
click at [789, 523] on button "Iniciar sesión" at bounding box center [794, 533] width 120 height 37
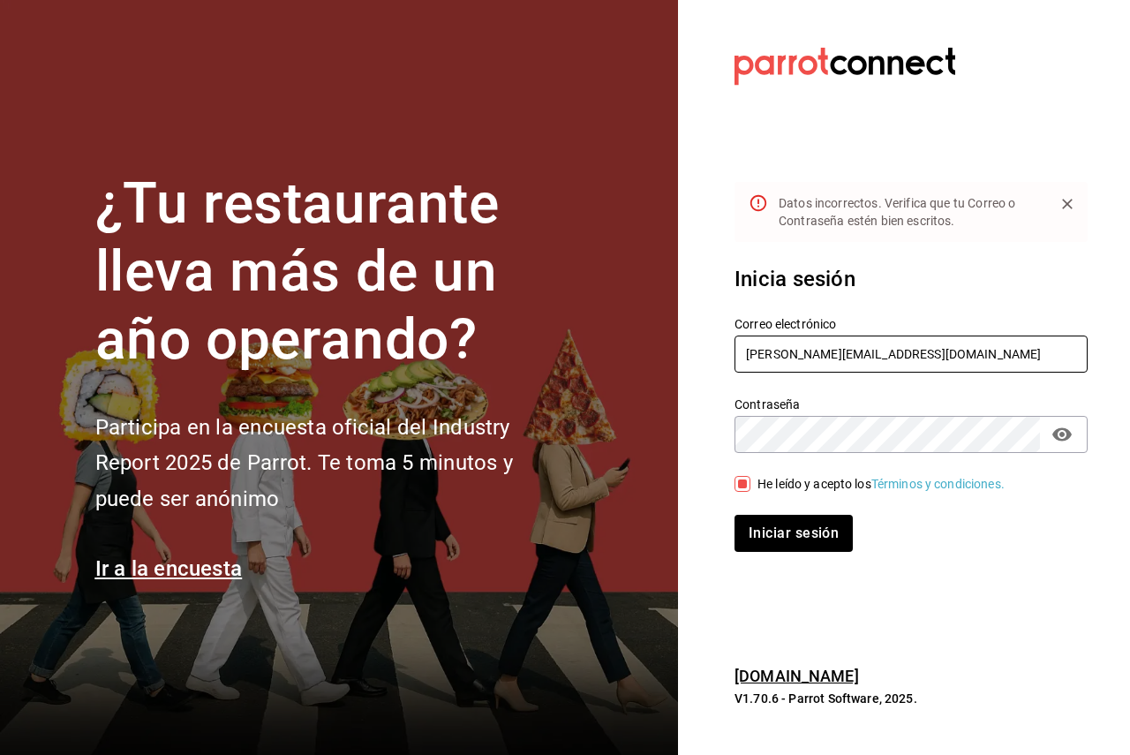
click at [817, 353] on input "[PERSON_NAME][EMAIL_ADDRESS][DOMAIN_NAME]" at bounding box center [910, 353] width 353 height 37
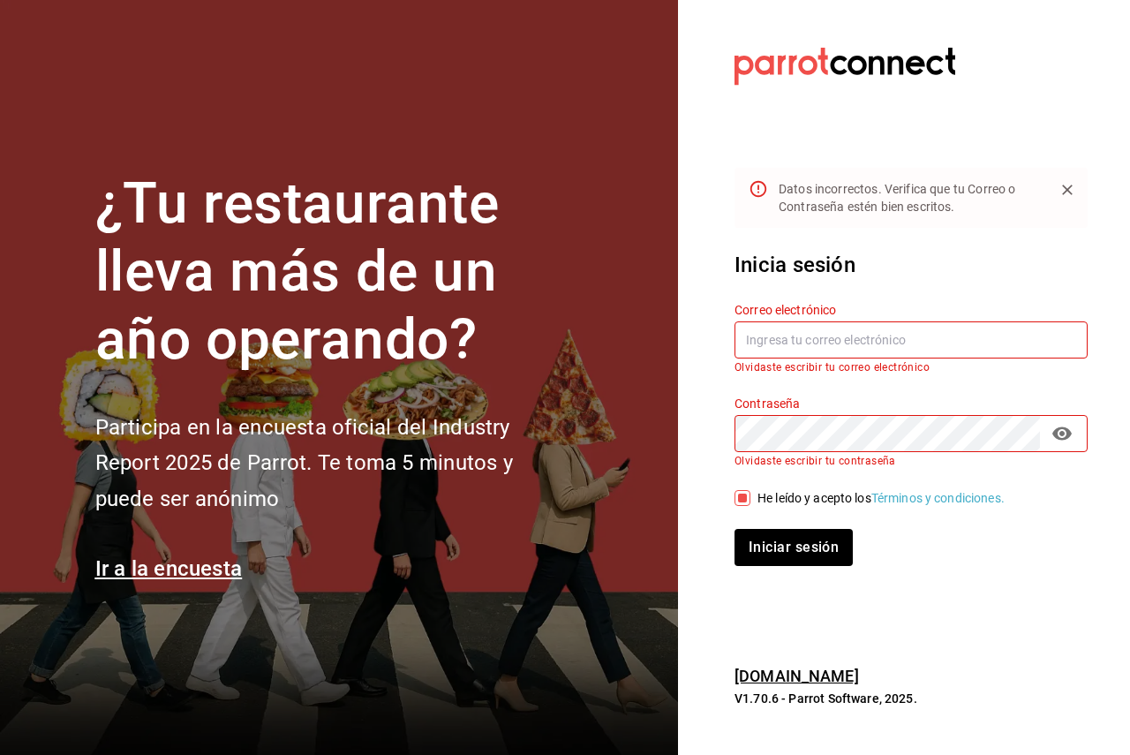
click at [821, 342] on input "text" at bounding box center [910, 339] width 353 height 37
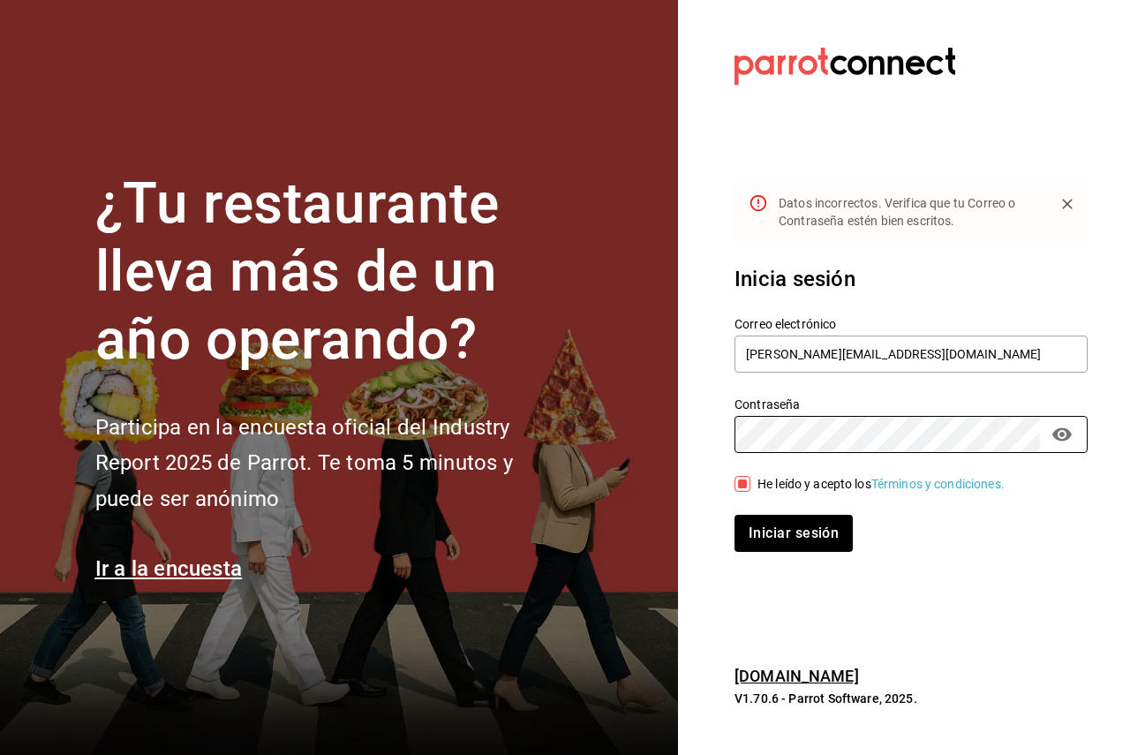
click at [734, 515] on button "Iniciar sesión" at bounding box center [793, 533] width 118 height 37
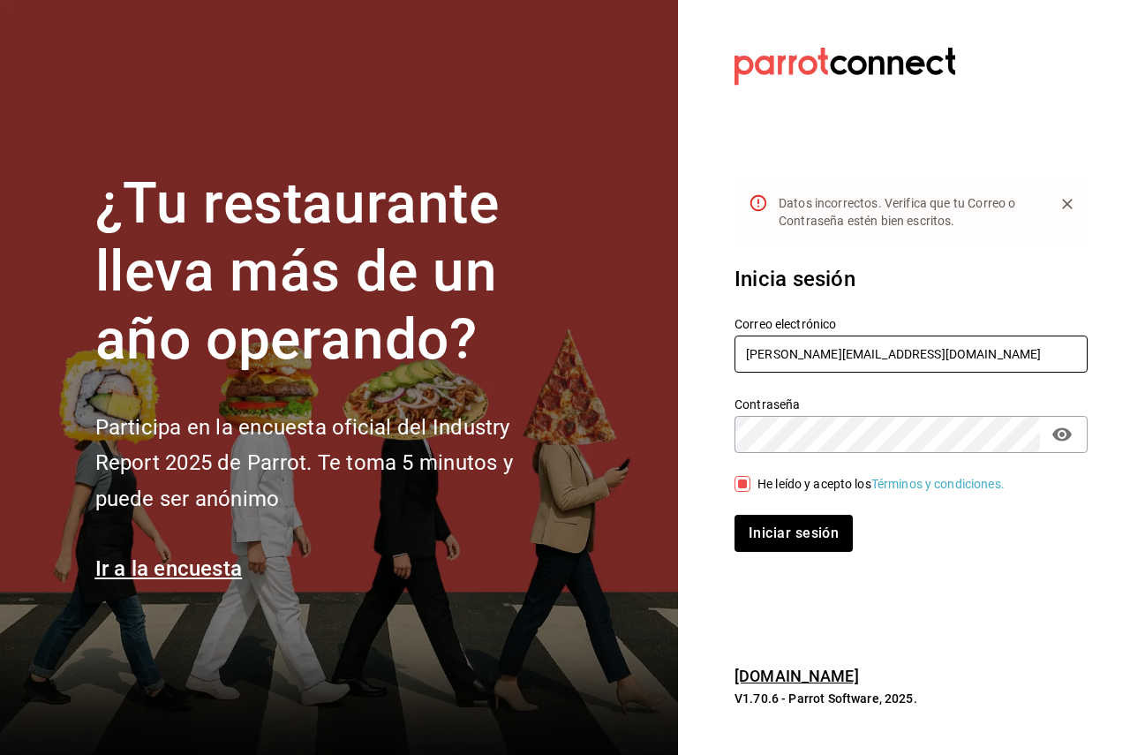
click at [823, 365] on input "[PERSON_NAME][EMAIL_ADDRESS][DOMAIN_NAME]" at bounding box center [910, 353] width 353 height 37
paste input "[EMAIL_ADDRESS][DOMAIN_NAME]"
type input "[EMAIL_ADDRESS][DOMAIN_NAME]"
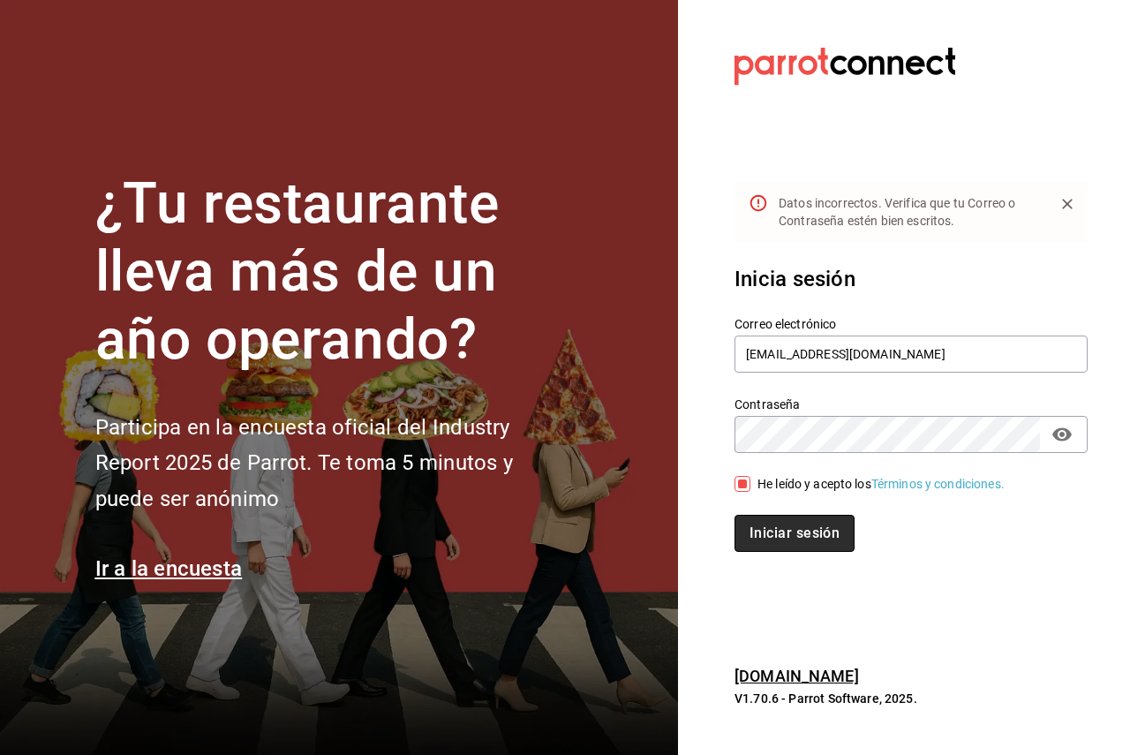
click at [813, 535] on button "Iniciar sesión" at bounding box center [794, 533] width 120 height 37
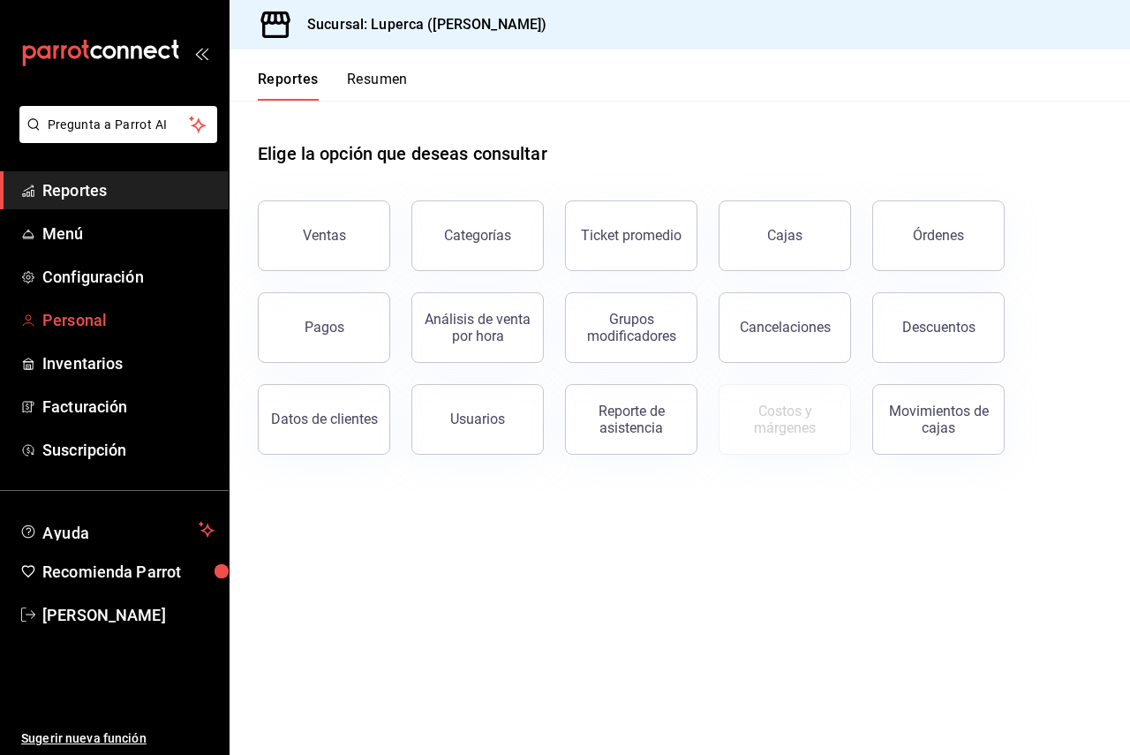
click at [80, 335] on link "Personal" at bounding box center [114, 320] width 229 height 38
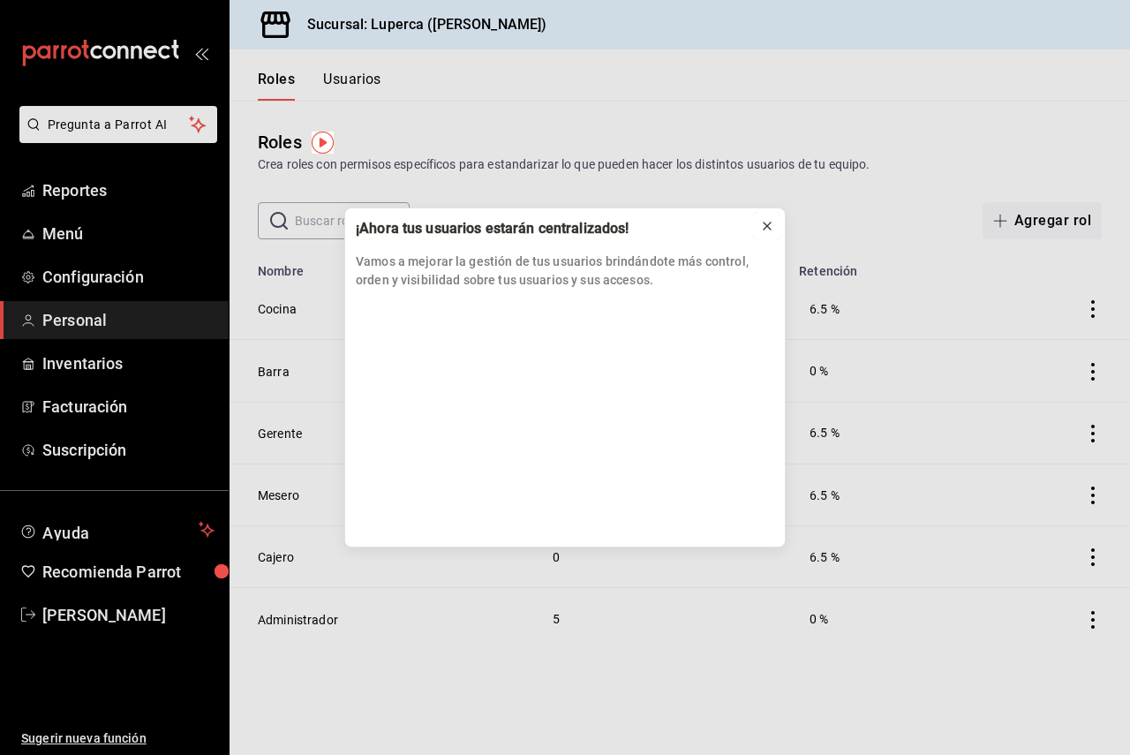
click at [761, 229] on icon at bounding box center [767, 226] width 14 height 14
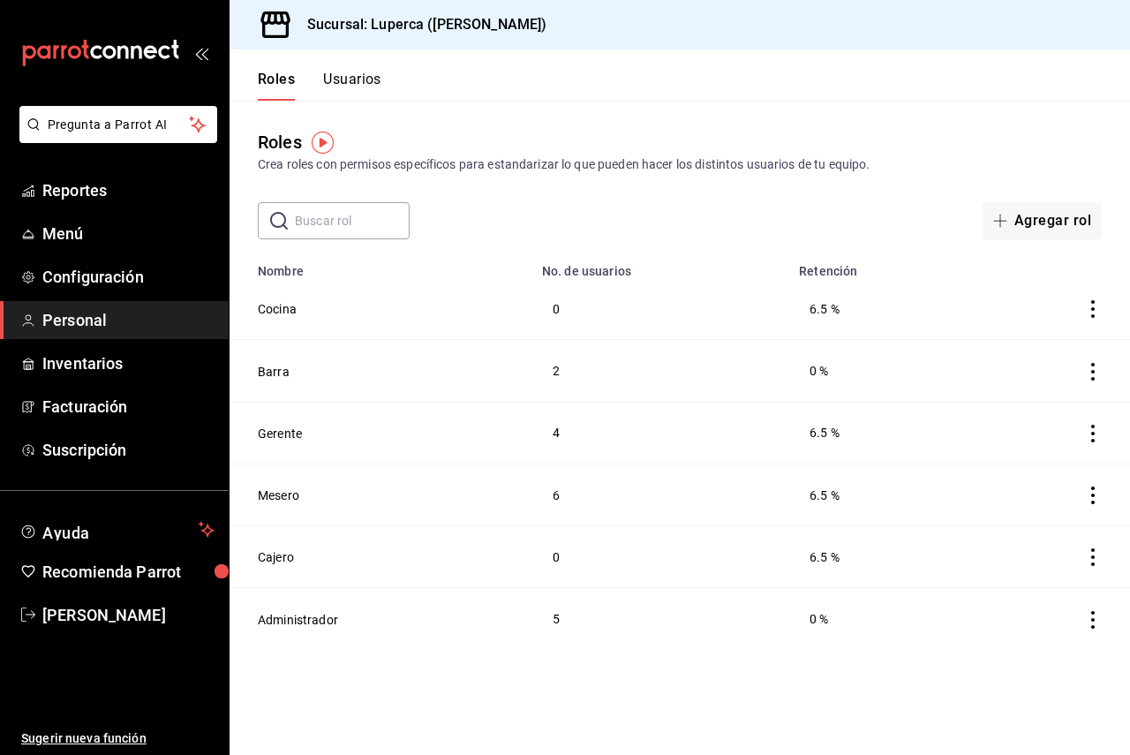
click at [352, 87] on button "Usuarios" at bounding box center [352, 86] width 58 height 30
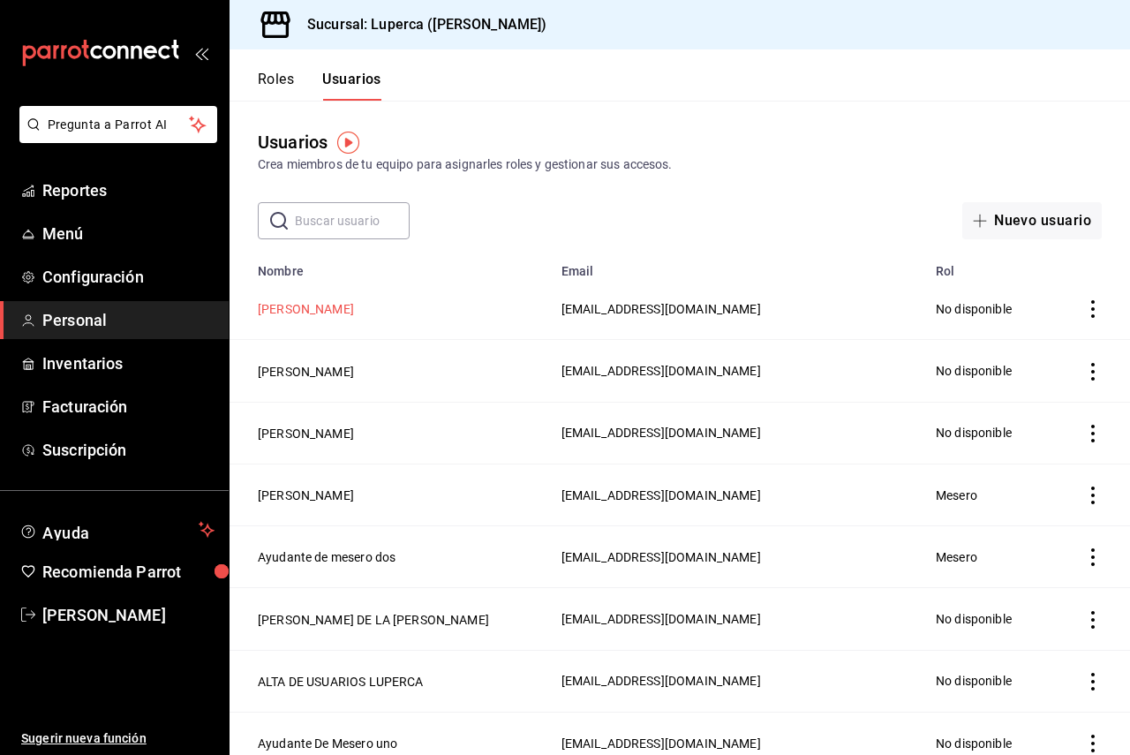
click at [312, 311] on button "[PERSON_NAME]" at bounding box center [306, 309] width 96 height 18
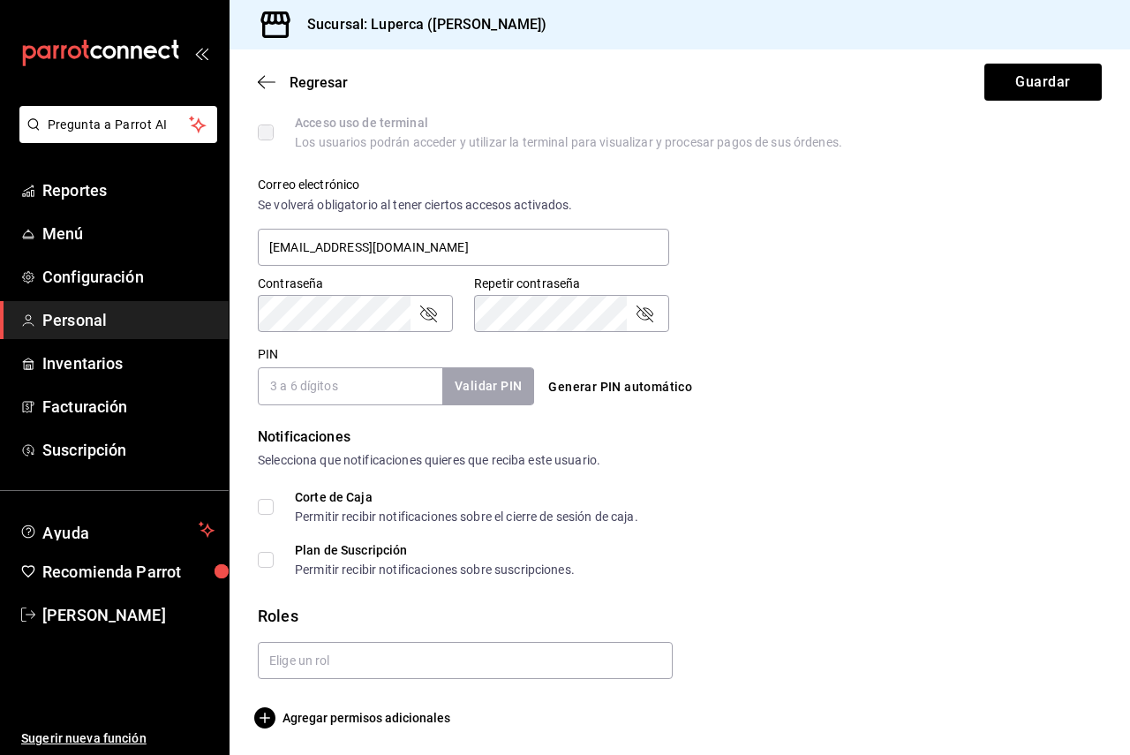
scroll to position [616, 0]
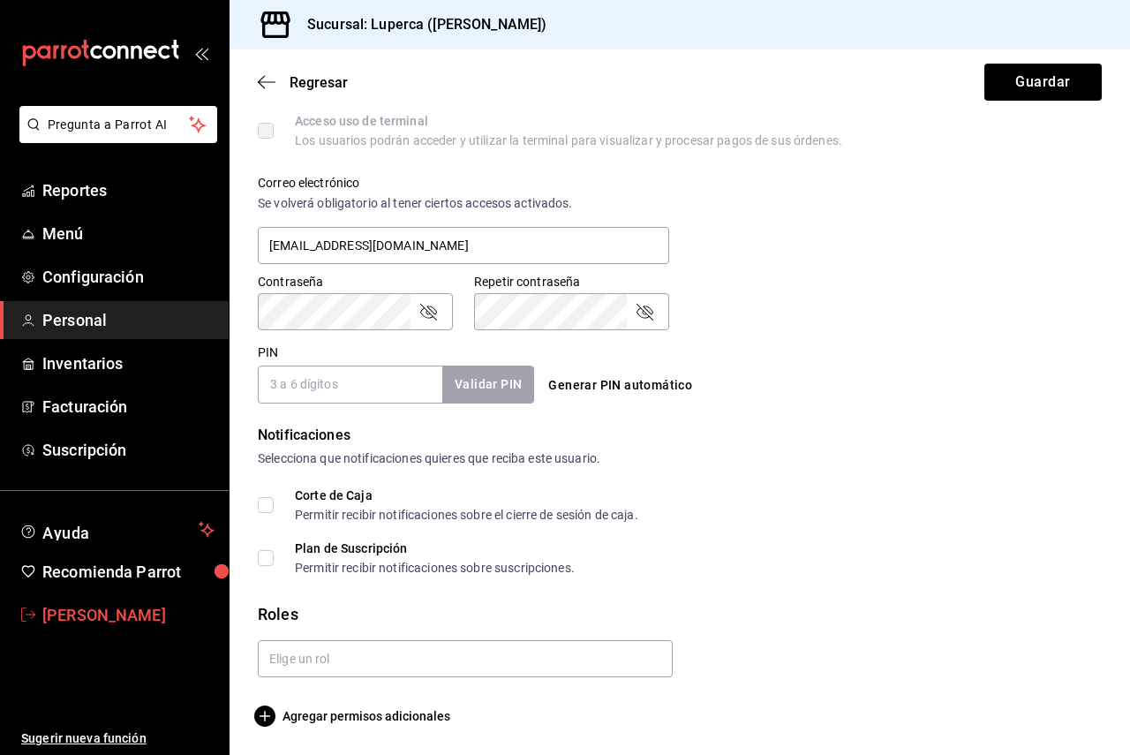
click at [91, 600] on link "[PERSON_NAME]" at bounding box center [114, 615] width 229 height 38
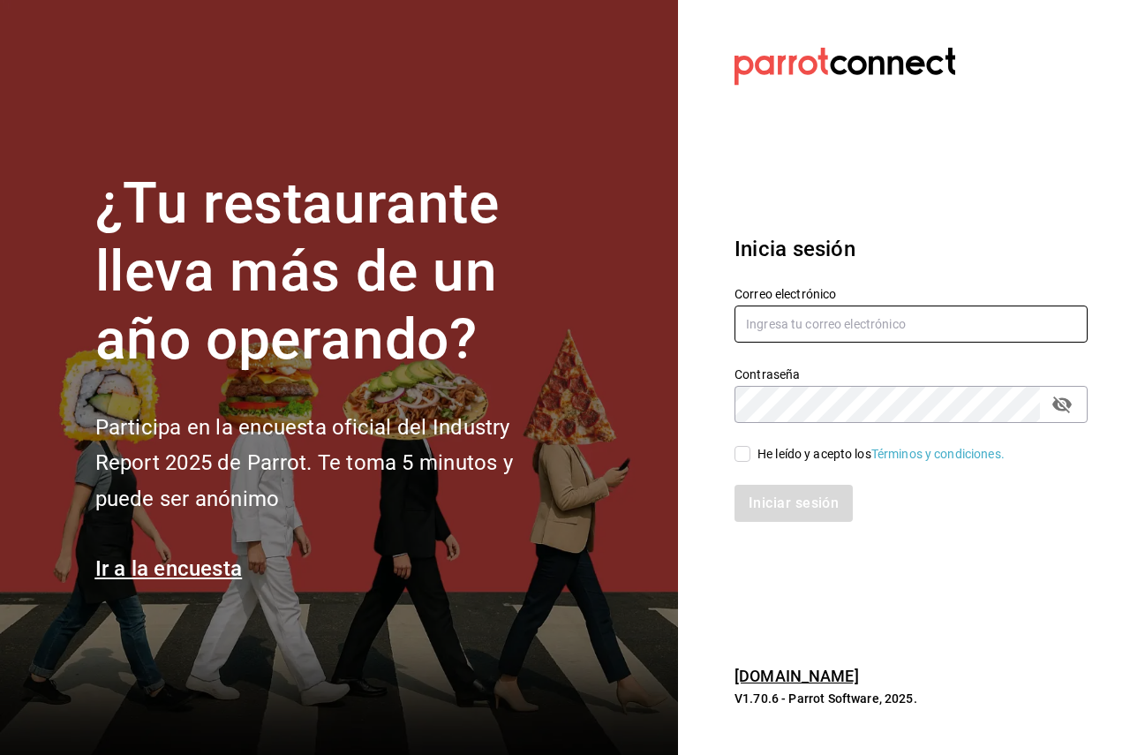
click at [794, 320] on input "text" at bounding box center [910, 323] width 353 height 37
paste input "[EMAIL_ADDRESS][DOMAIN_NAME]"
type input "[EMAIL_ADDRESS][DOMAIN_NAME]"
click at [810, 456] on div "He leído y acepto los Términos y condiciones." at bounding box center [880, 454] width 247 height 19
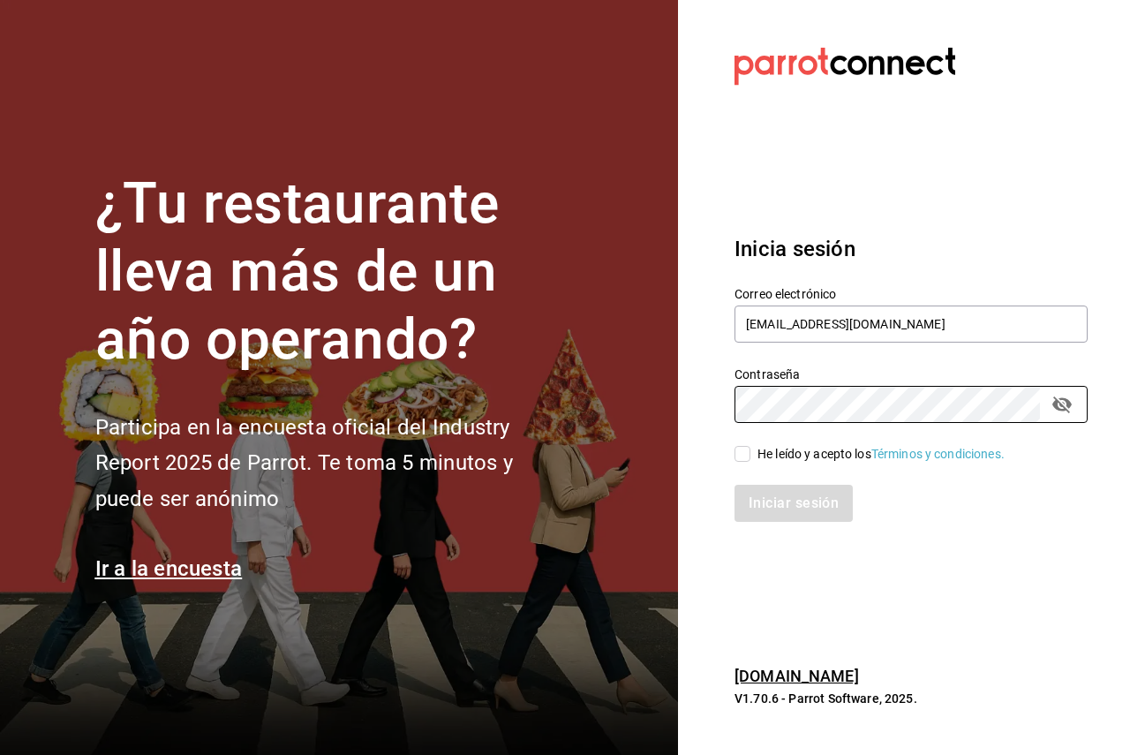
drag, startPoint x: 704, startPoint y: 446, endPoint x: 726, endPoint y: 447, distance: 22.1
click at [705, 446] on section "Datos incorrectos. Verifica que tu Correo o Contraseña estén bien escritos. Ini…" at bounding box center [904, 377] width 452 height 755
click at [749, 449] on input "He leído y acepto los Términos y condiciones." at bounding box center [742, 454] width 16 height 16
checkbox input "true"
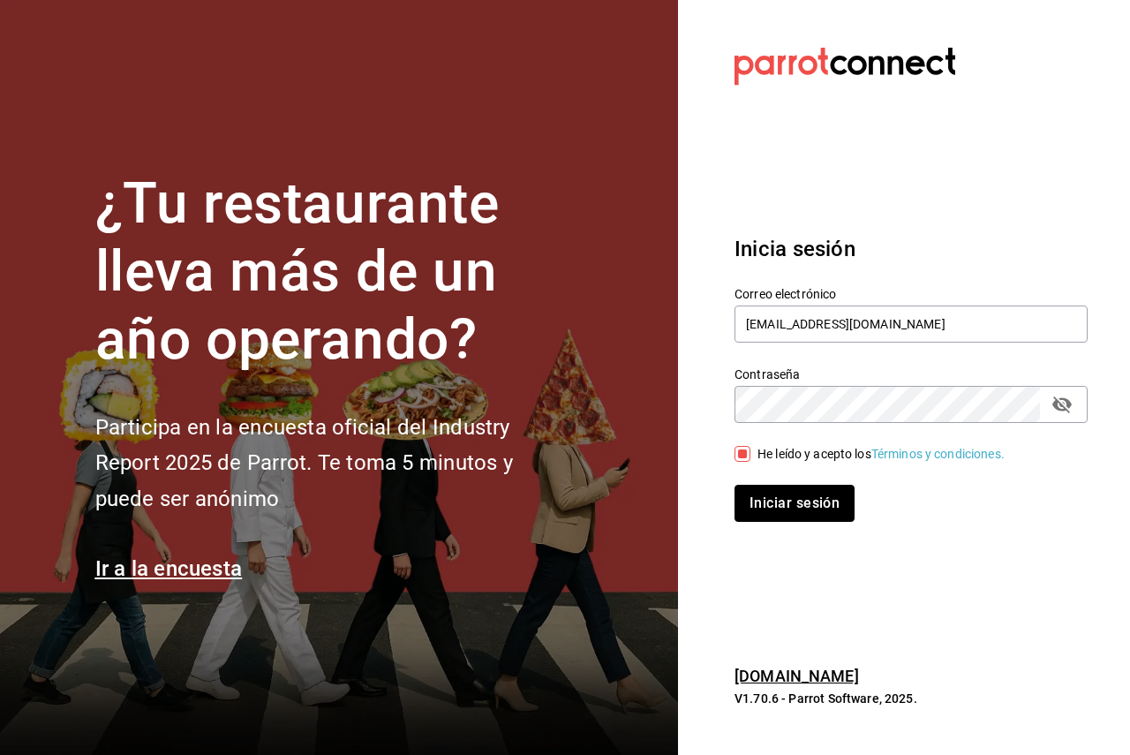
click at [767, 507] on button "Iniciar sesión" at bounding box center [794, 503] width 120 height 37
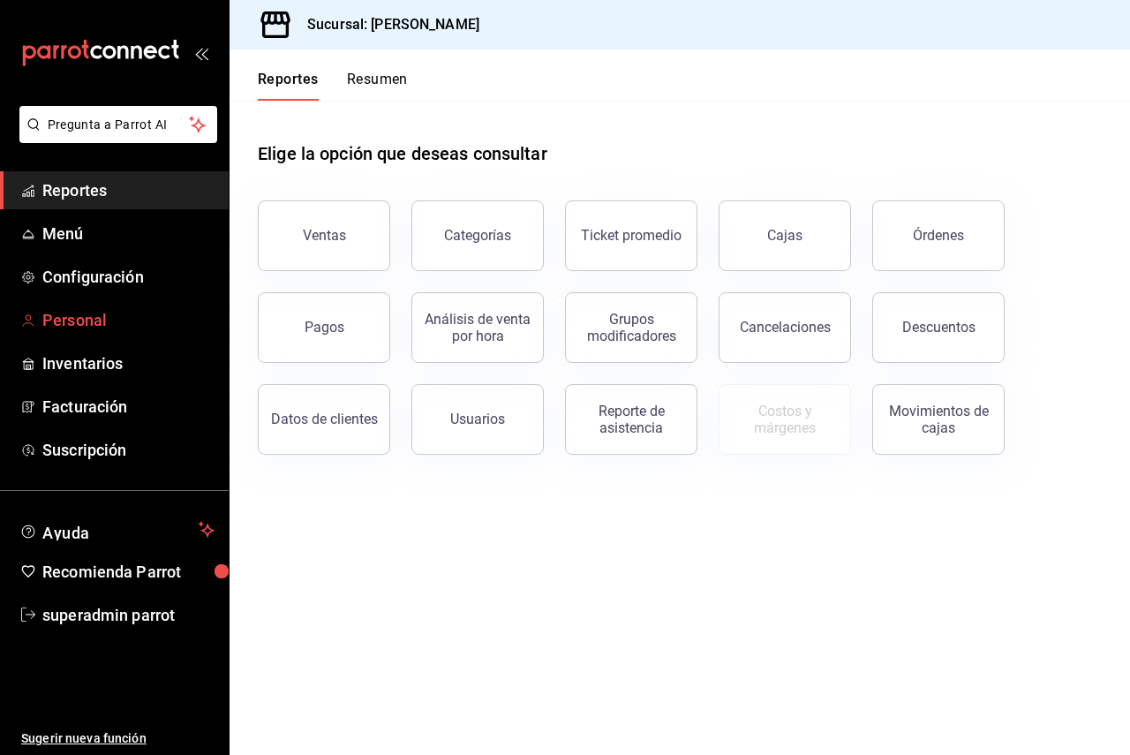
click at [109, 325] on span "Personal" at bounding box center [128, 320] width 172 height 24
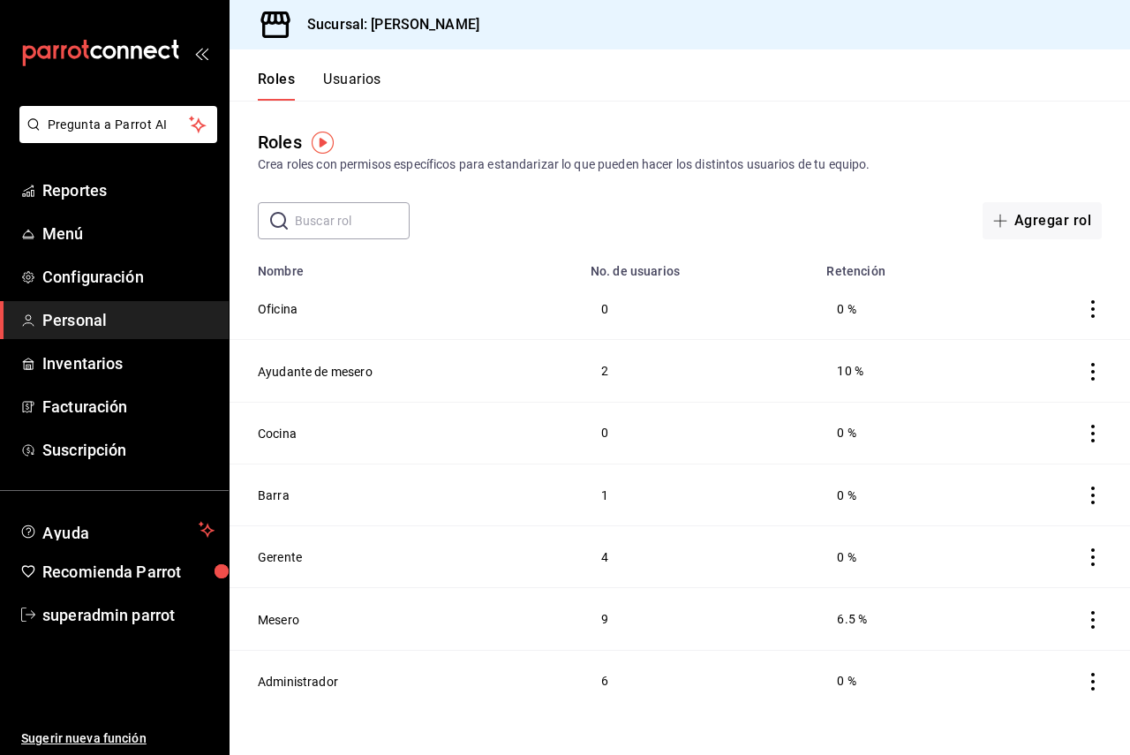
click at [771, 223] on div "​ ​ Agregar rol" at bounding box center [680, 220] width 900 height 37
click at [342, 84] on button "Usuarios" at bounding box center [352, 86] width 58 height 30
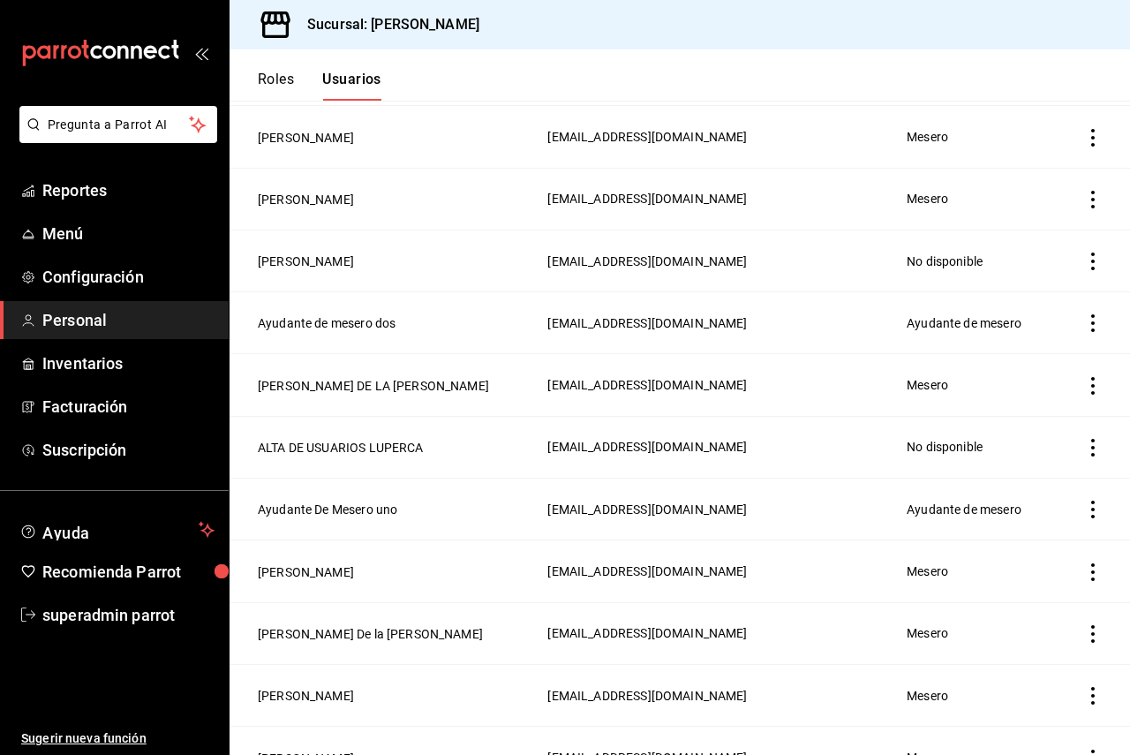
scroll to position [265, 0]
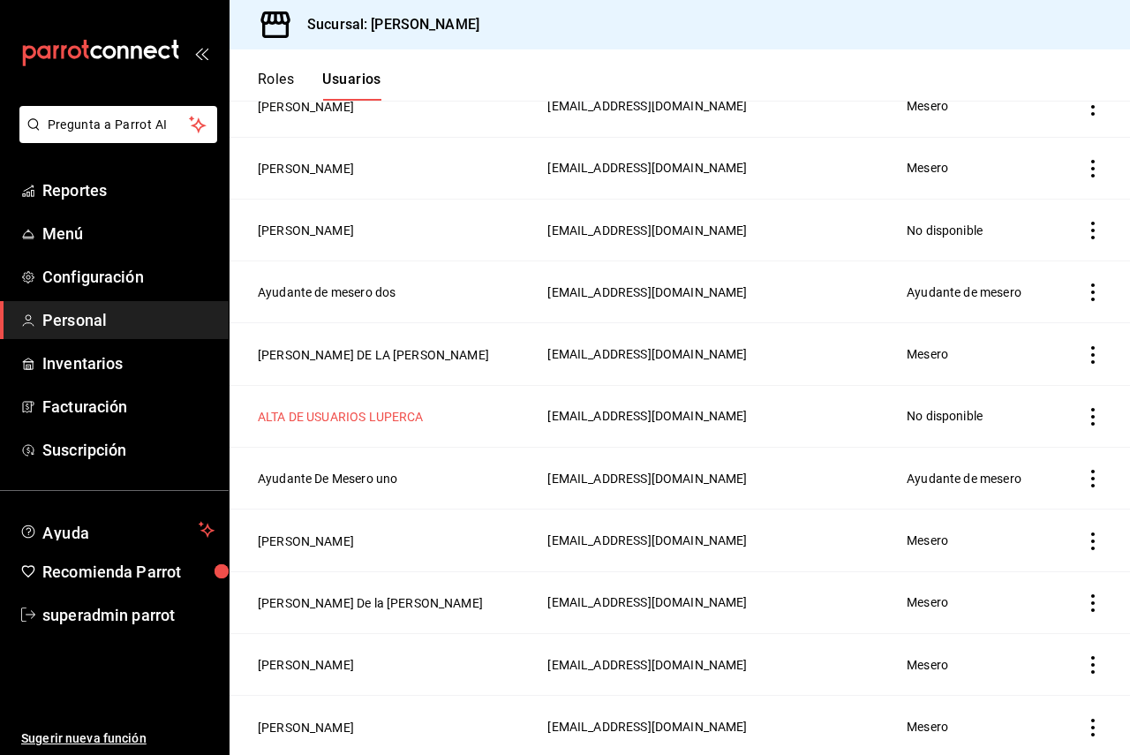
click at [340, 416] on button "ALTA DE USUARIOS LUPERCA" at bounding box center [341, 417] width 166 height 18
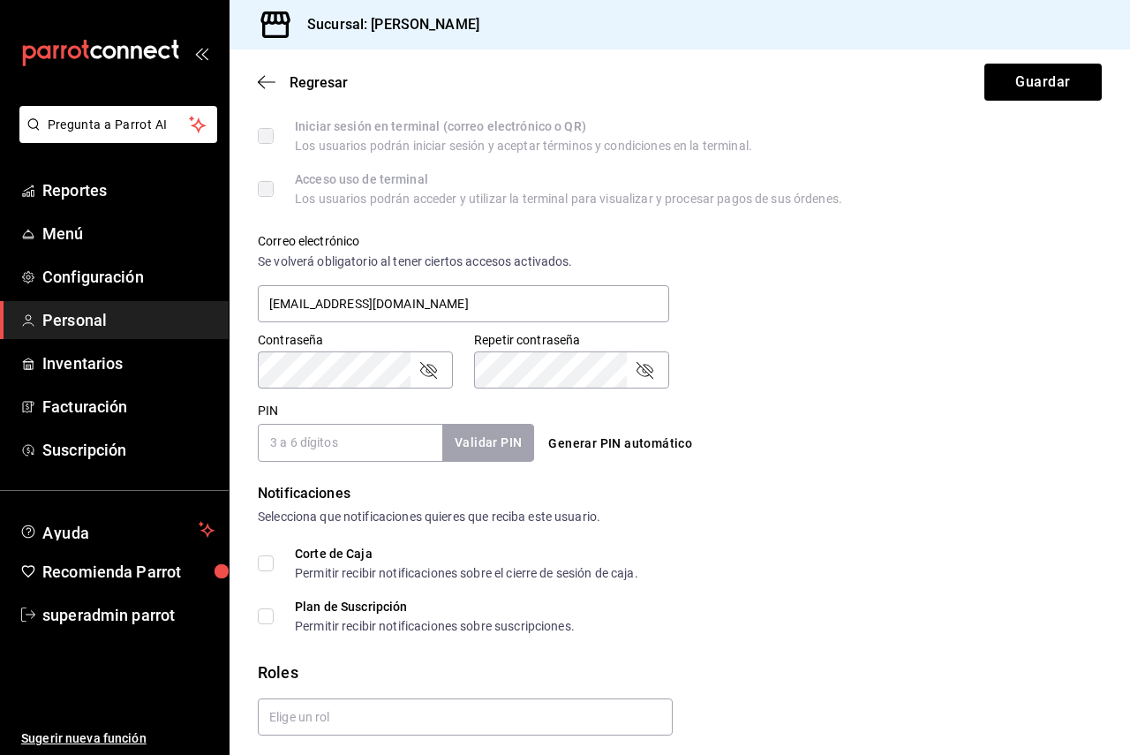
scroll to position [616, 0]
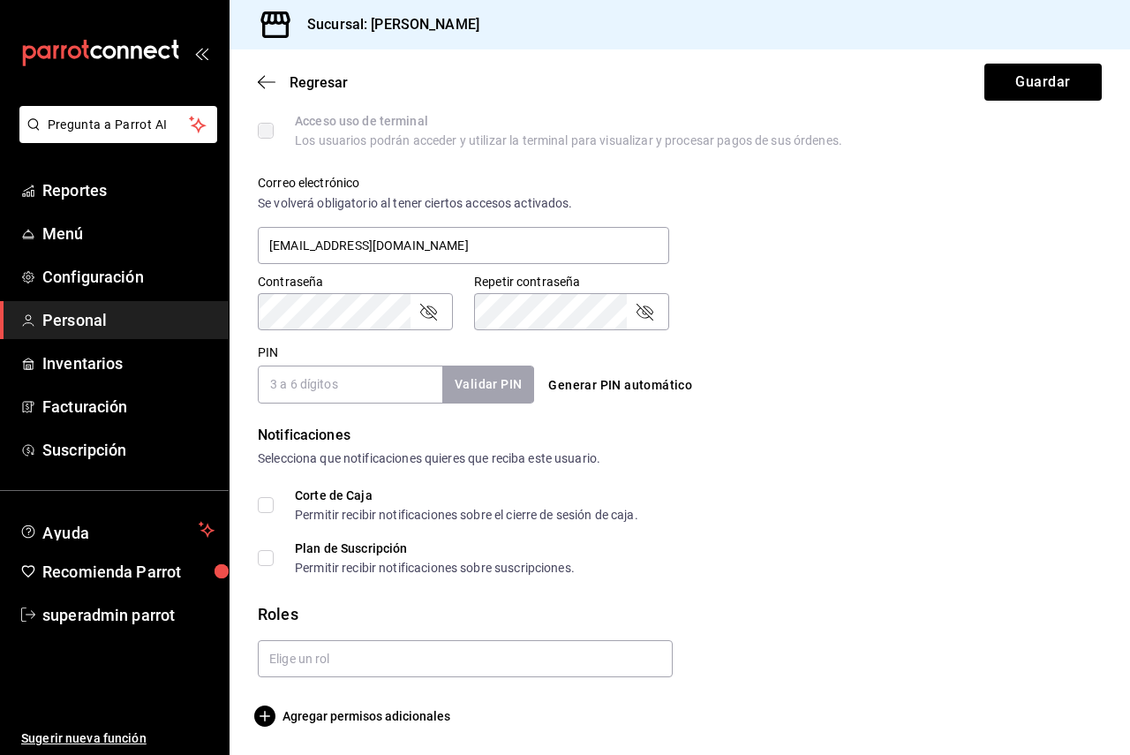
click at [736, 381] on div "Generar PIN automático" at bounding box center [679, 385] width 276 height 33
click at [124, 618] on span "superadmin parrot" at bounding box center [128, 615] width 172 height 24
